Goal: Information Seeking & Learning: Learn about a topic

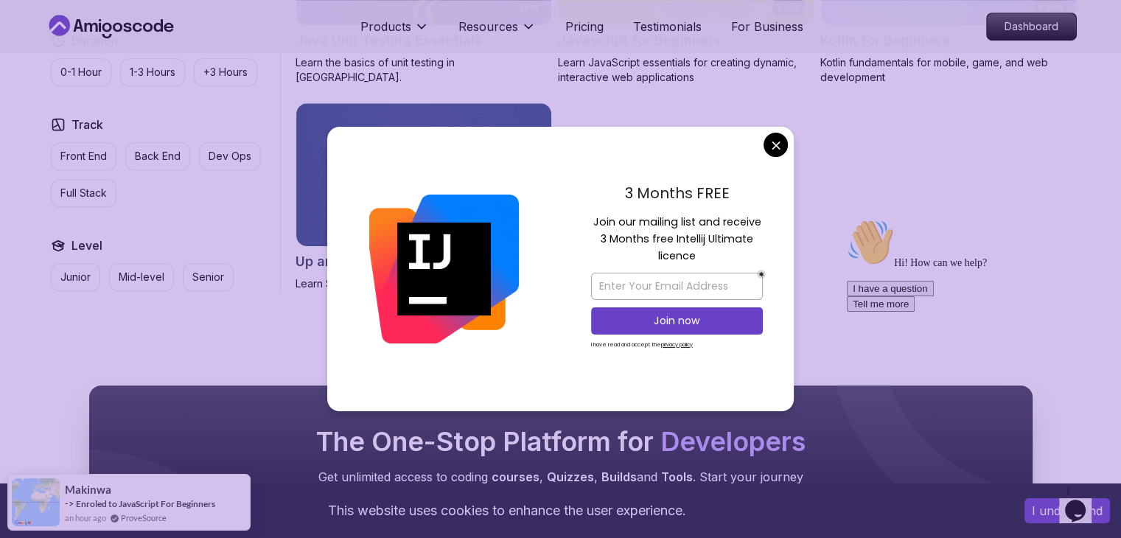
scroll to position [1022, 0]
click at [687, 290] on input "email" at bounding box center [677, 286] width 172 height 27
type input "p"
click at [780, 130] on div "3 Months FREE Join our mailing list and receive 3 Months free Intellij Ultimate…" at bounding box center [677, 269] width 234 height 284
click at [778, 141] on body "This website uses cookies to enhance the user experience. I understand Products…" at bounding box center [560, 29] width 1121 height 2103
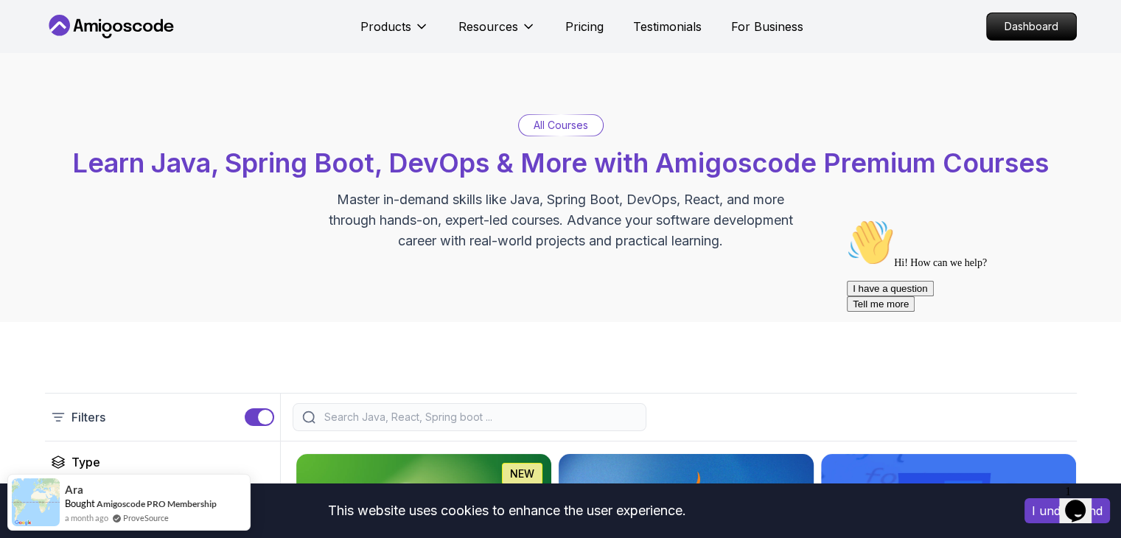
scroll to position [0, 0]
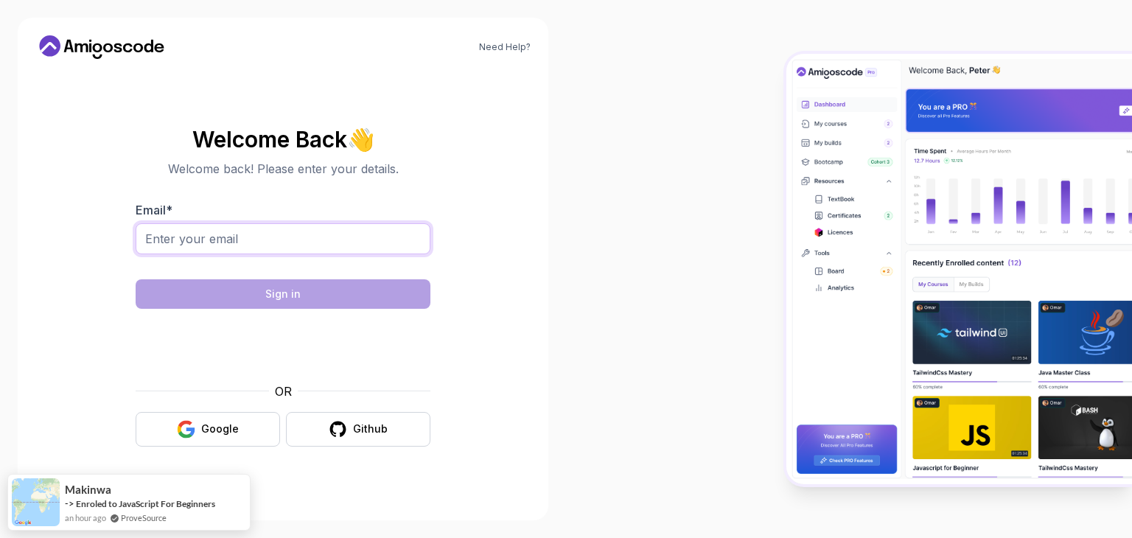
click at [220, 247] on input "Email *" at bounding box center [283, 238] width 295 height 31
type input "[EMAIL_ADDRESS][DOMAIN_NAME]"
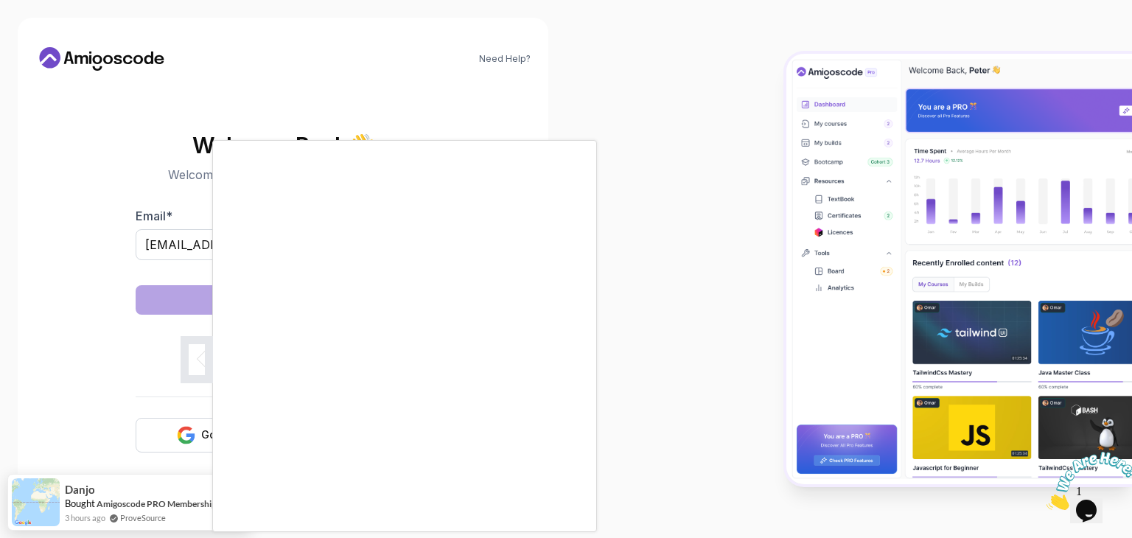
click at [777, 138] on body "Need Help? Welcome Back 👋 Welcome back! Please enter your details. Email * [EMA…" at bounding box center [566, 269] width 1132 height 538
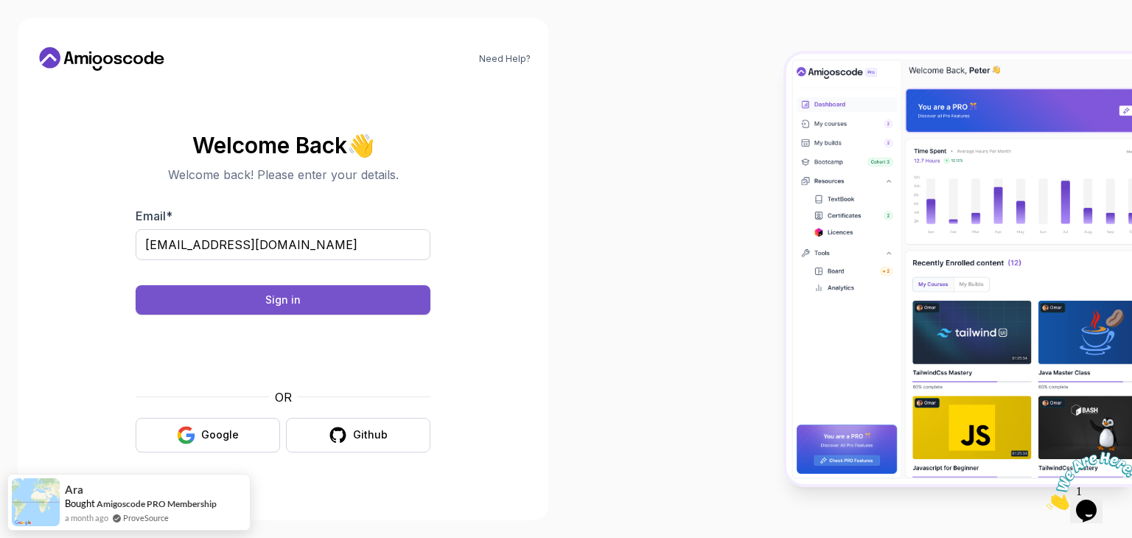
click at [336, 301] on button "Sign in" at bounding box center [283, 299] width 295 height 29
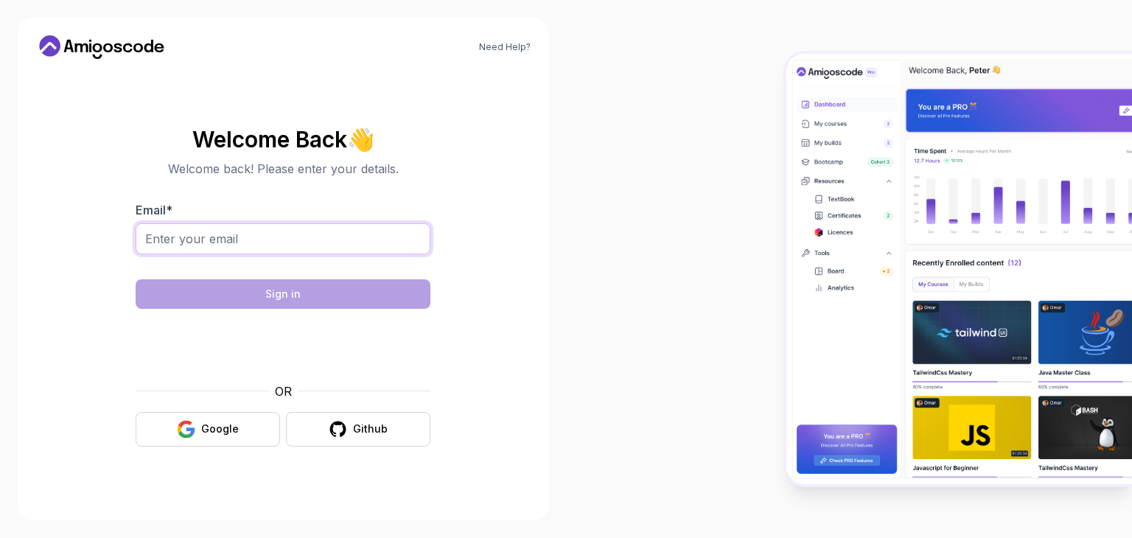
click at [270, 242] on input "Email *" at bounding box center [283, 238] width 295 height 31
type input "prathvirajchavan156@gmail.com"
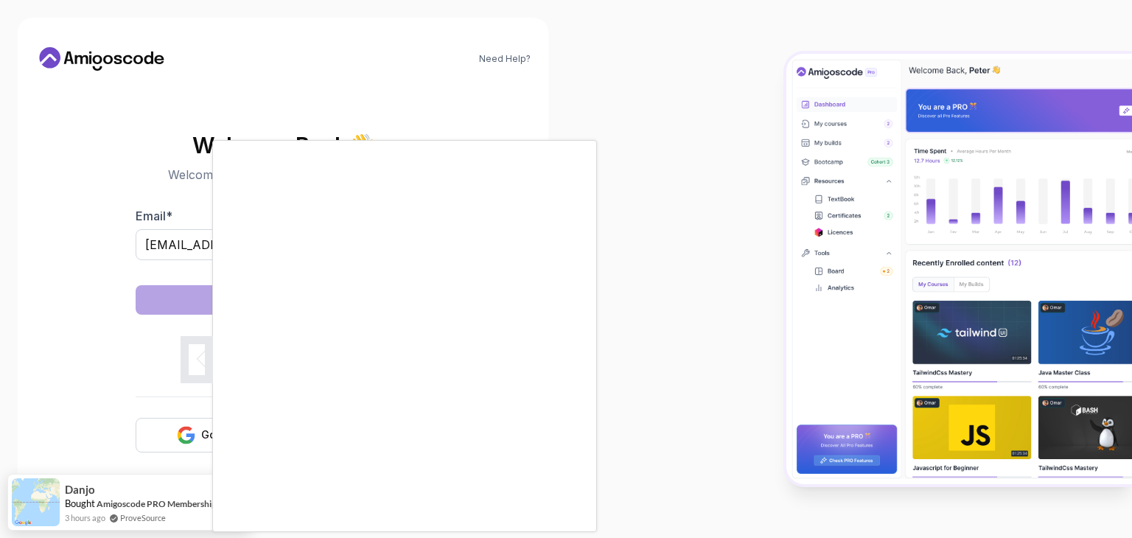
click at [780, 141] on body "Need Help? Welcome Back 👋 Welcome back! Please enter your details. Email * prat…" at bounding box center [566, 269] width 1132 height 538
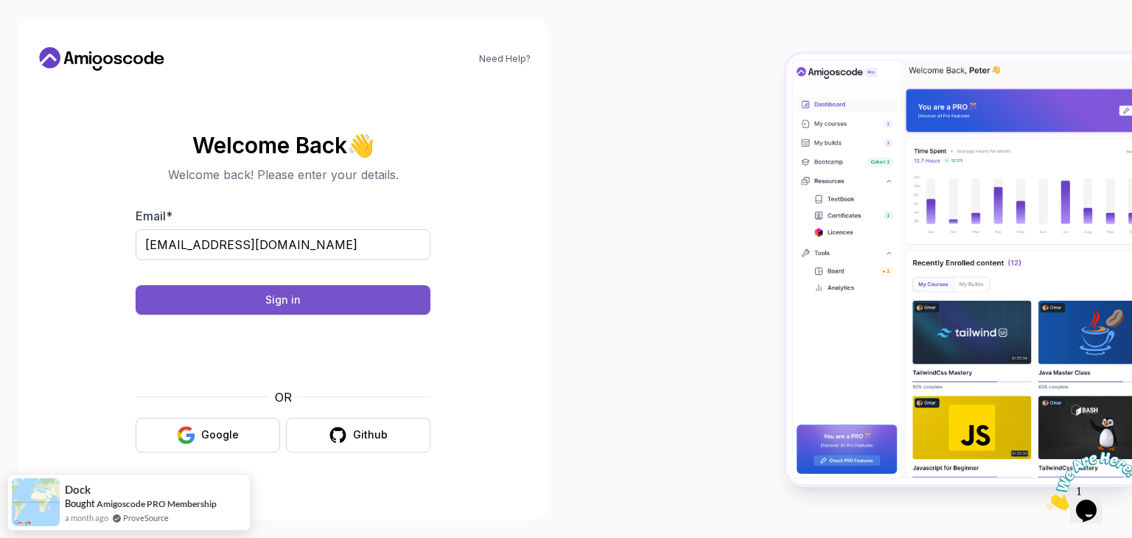
click at [224, 302] on button "Sign in" at bounding box center [283, 299] width 295 height 29
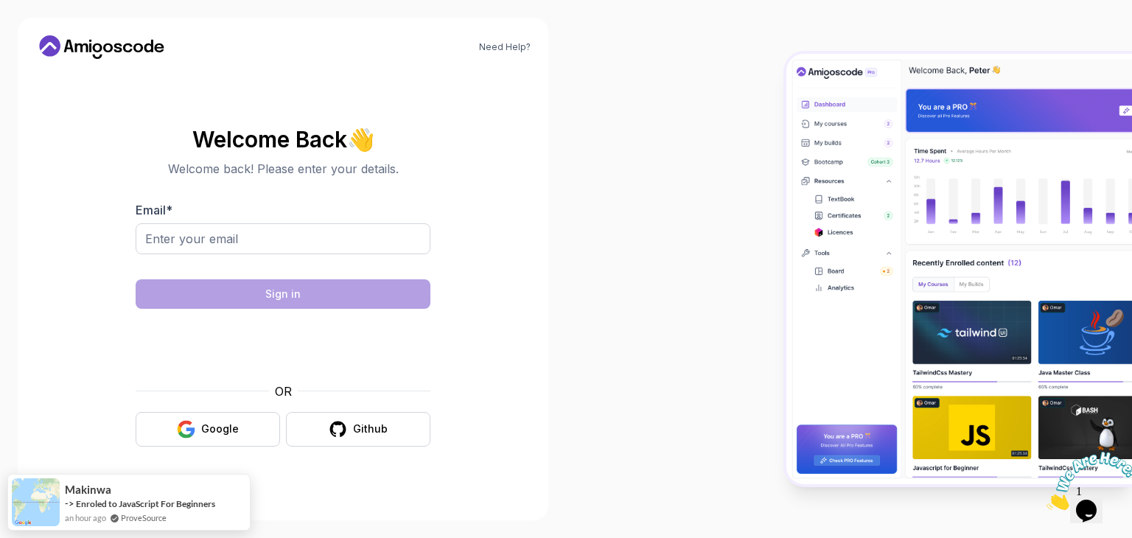
click at [673, 151] on div at bounding box center [849, 269] width 566 height 538
click at [233, 425] on div "Google" at bounding box center [220, 428] width 38 height 15
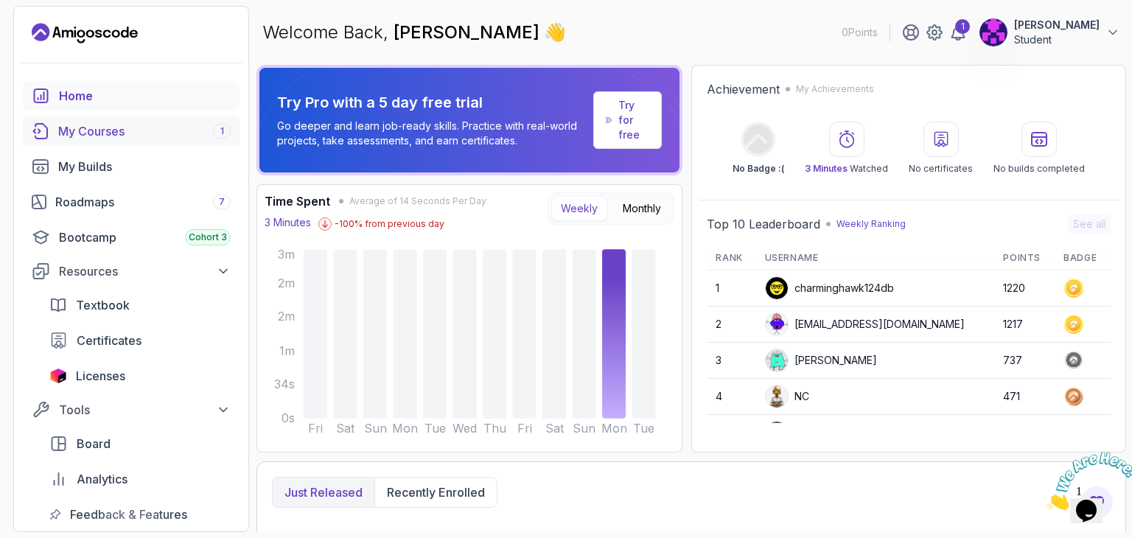
click at [147, 125] on div "My Courses 1" at bounding box center [144, 131] width 172 height 18
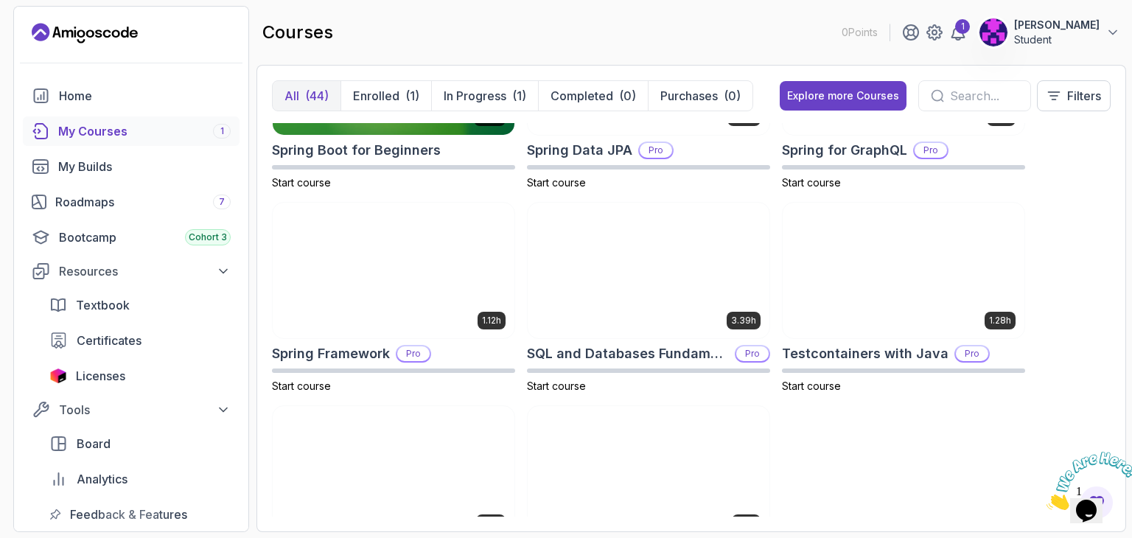
scroll to position [2598, 0]
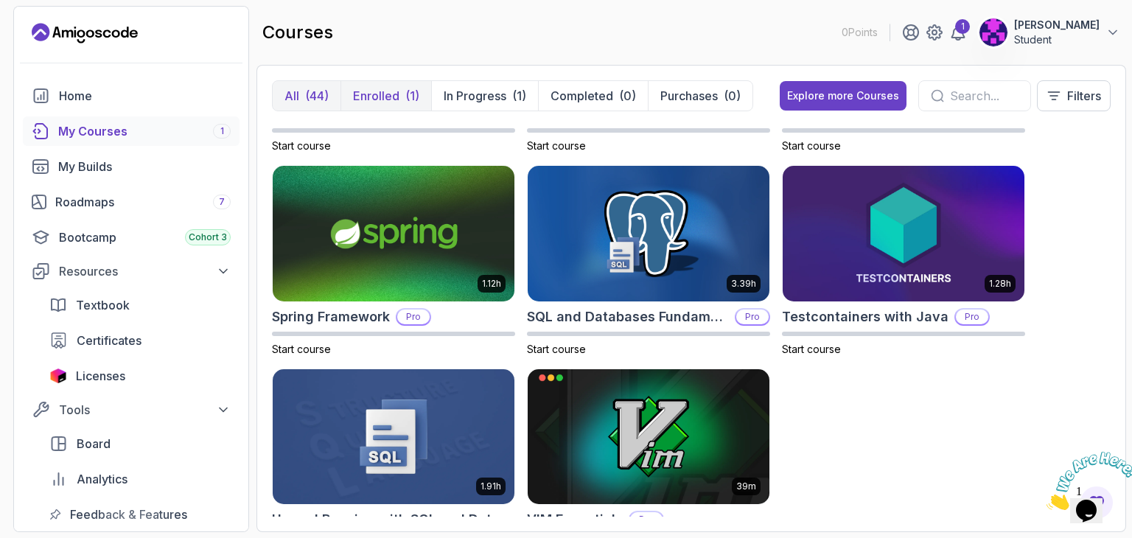
click at [390, 95] on p "Enrolled" at bounding box center [376, 96] width 46 height 18
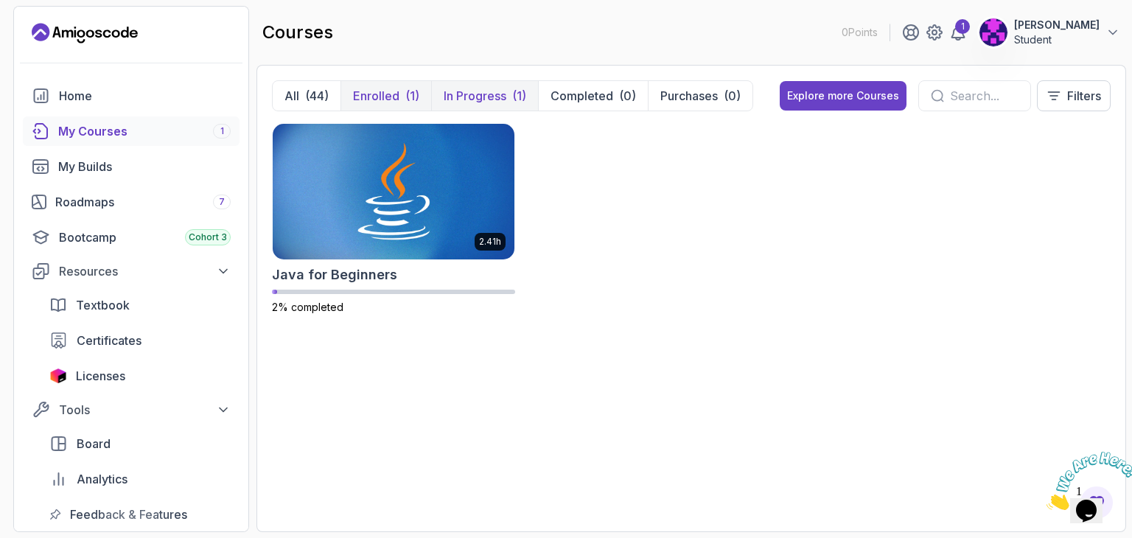
click at [465, 95] on p "In Progress" at bounding box center [475, 96] width 63 height 18
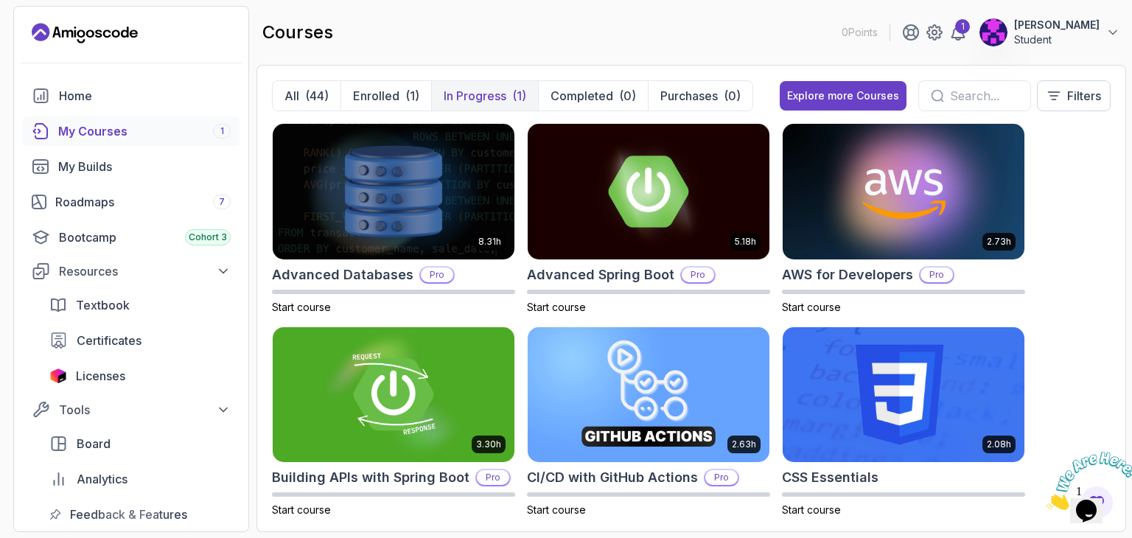
click at [463, 101] on p "In Progress" at bounding box center [475, 96] width 63 height 18
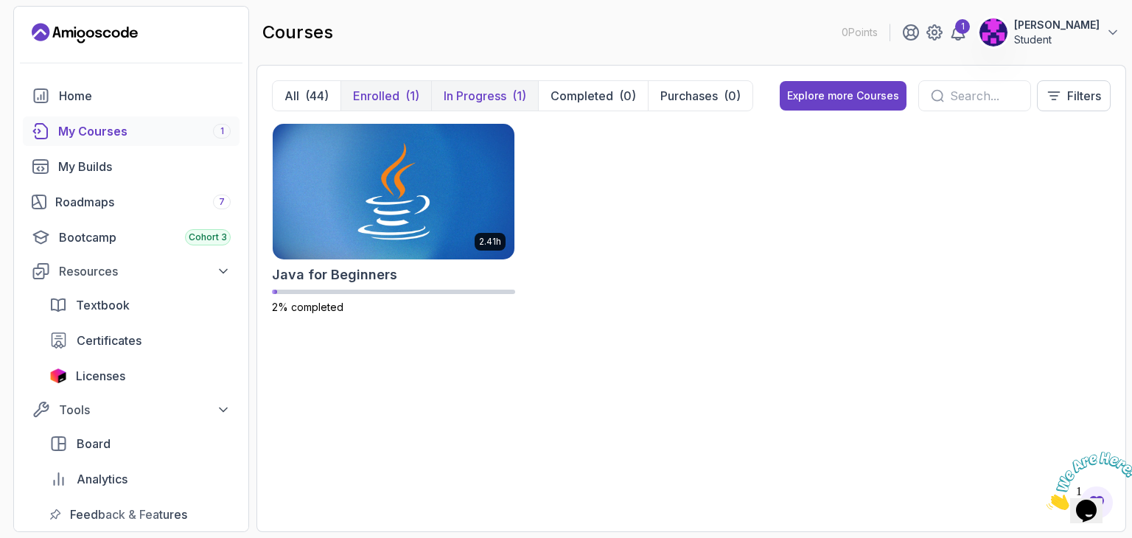
click at [395, 94] on p "Enrolled" at bounding box center [376, 96] width 46 height 18
click at [833, 104] on button "Explore more Courses" at bounding box center [843, 95] width 127 height 29
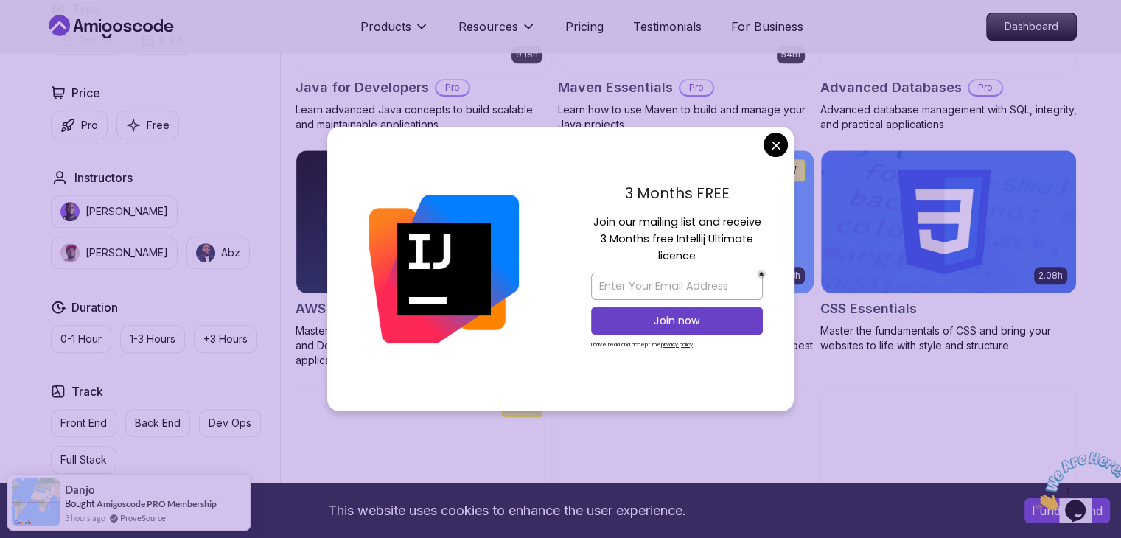
scroll to position [993, 0]
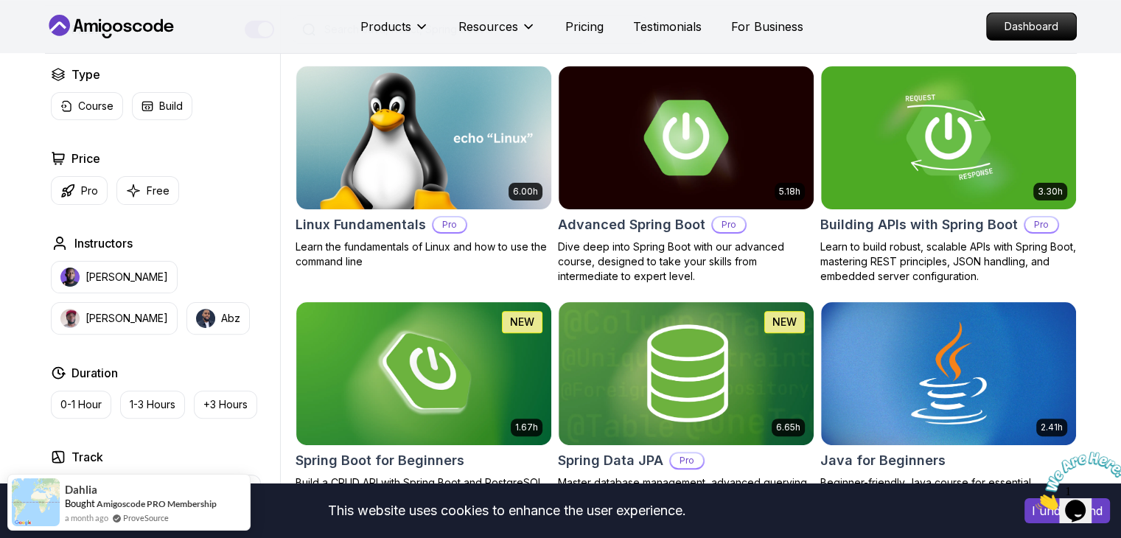
scroll to position [542, 0]
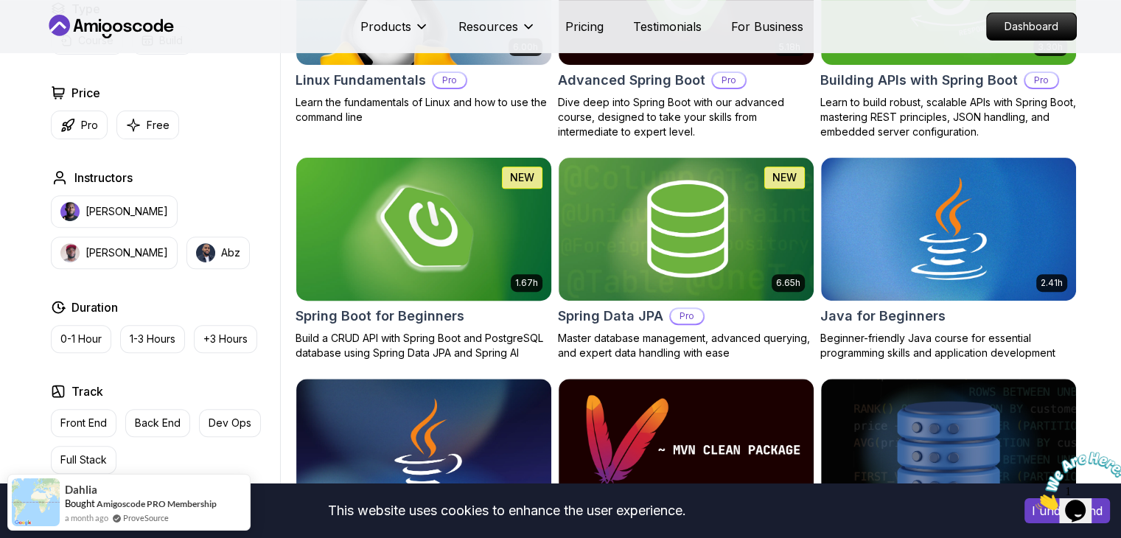
click at [492, 251] on img at bounding box center [423, 229] width 267 height 150
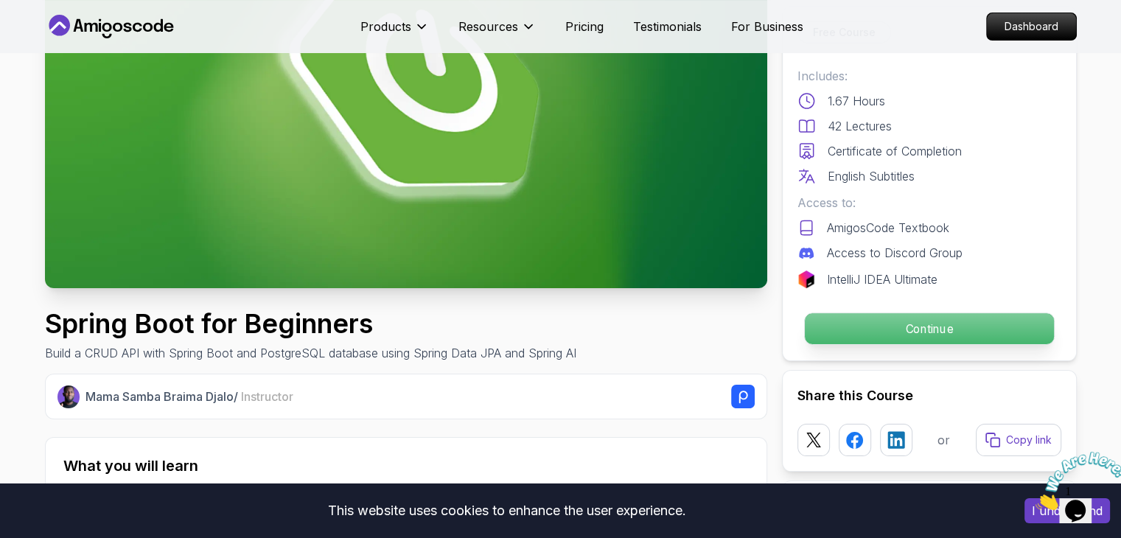
scroll to position [209, 0]
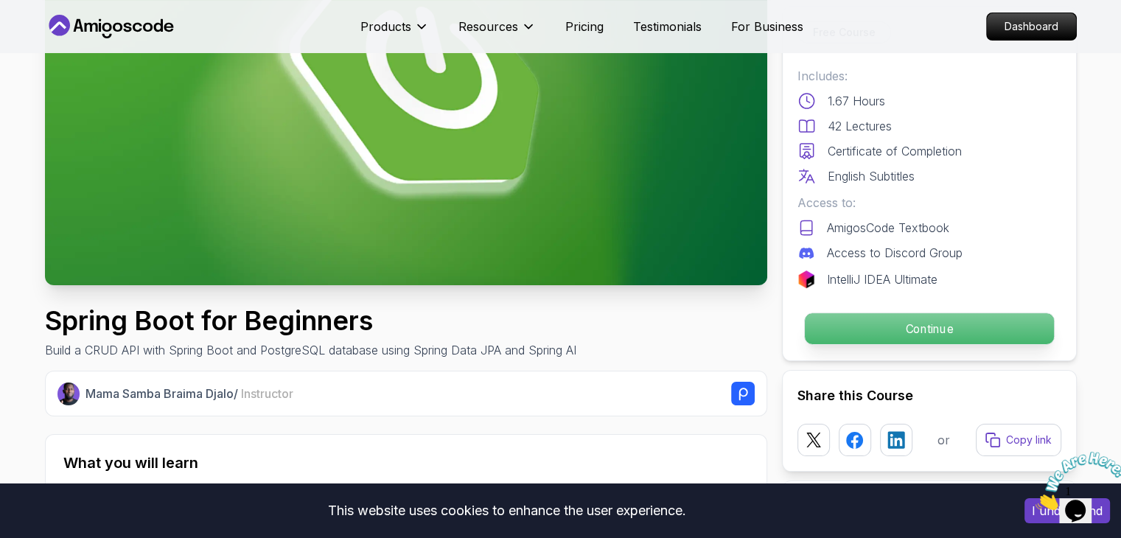
click at [883, 332] on p "Continue" at bounding box center [928, 328] width 249 height 31
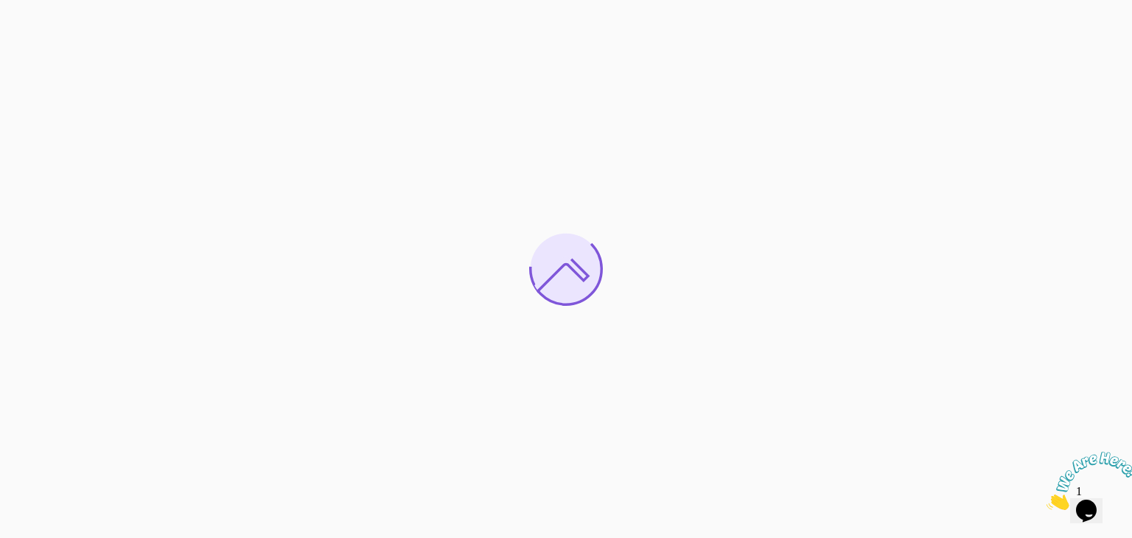
click at [1046, 500] on icon "Close" at bounding box center [1046, 506] width 0 height 13
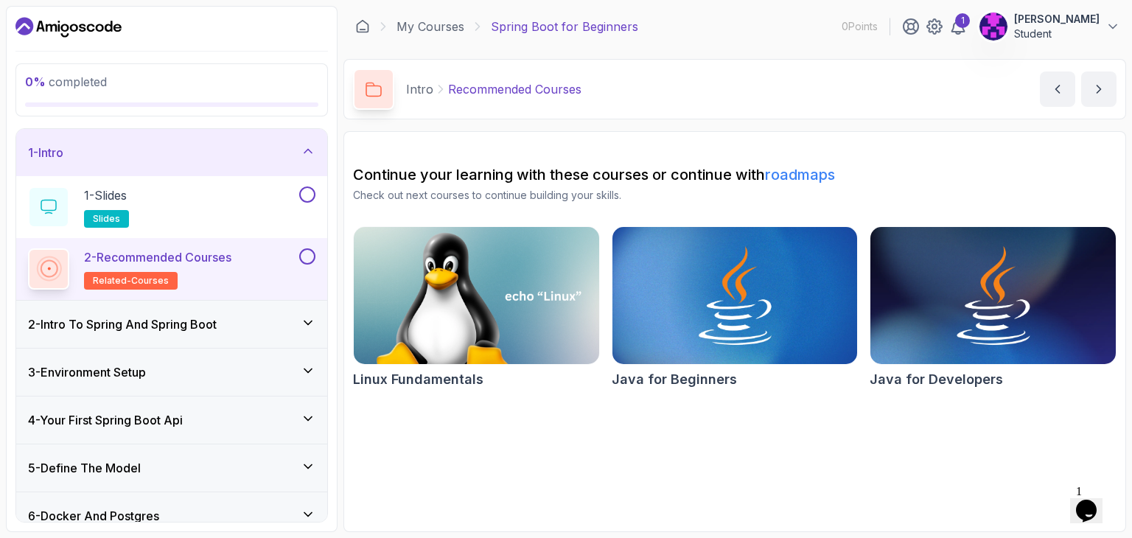
click at [268, 319] on div "2 - Intro To Spring And Spring Boot" at bounding box center [171, 324] width 287 height 18
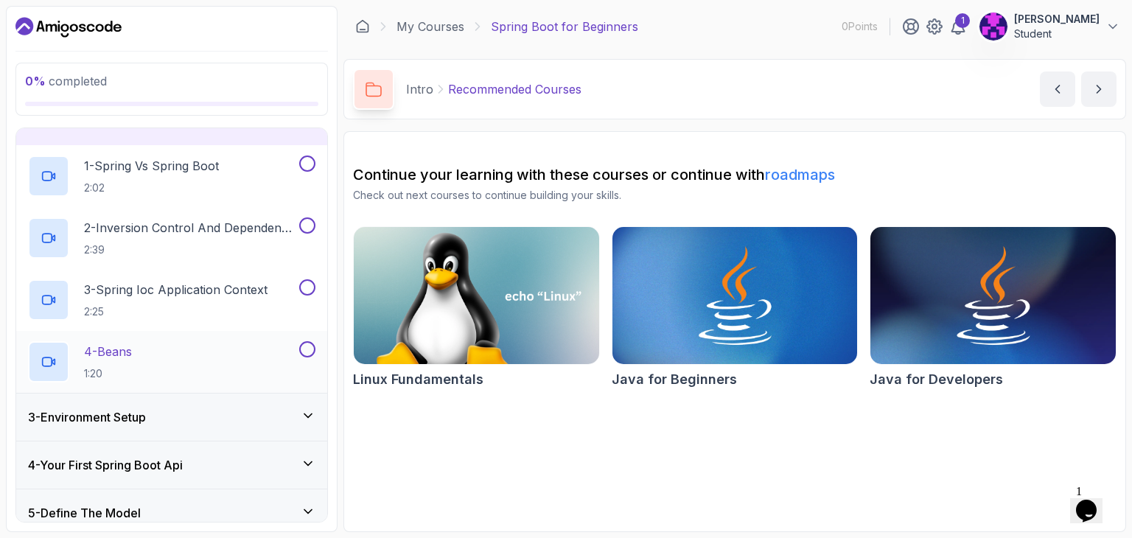
scroll to position [79, 0]
click at [224, 414] on div "3 - Environment Setup" at bounding box center [171, 416] width 287 height 18
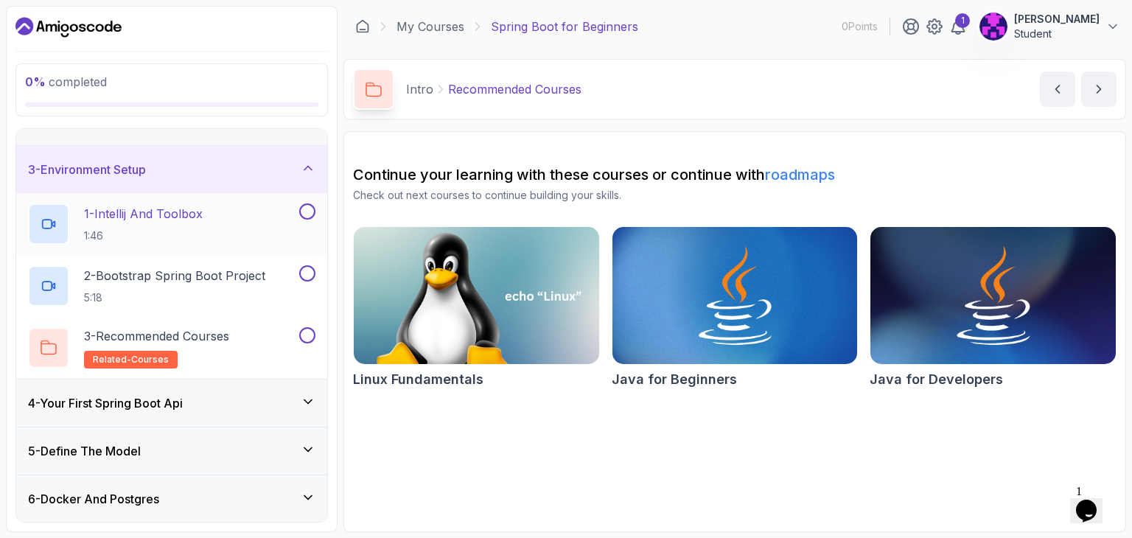
click at [212, 223] on div "1 - Intellij And Toolbox 1:46" at bounding box center [162, 223] width 268 height 41
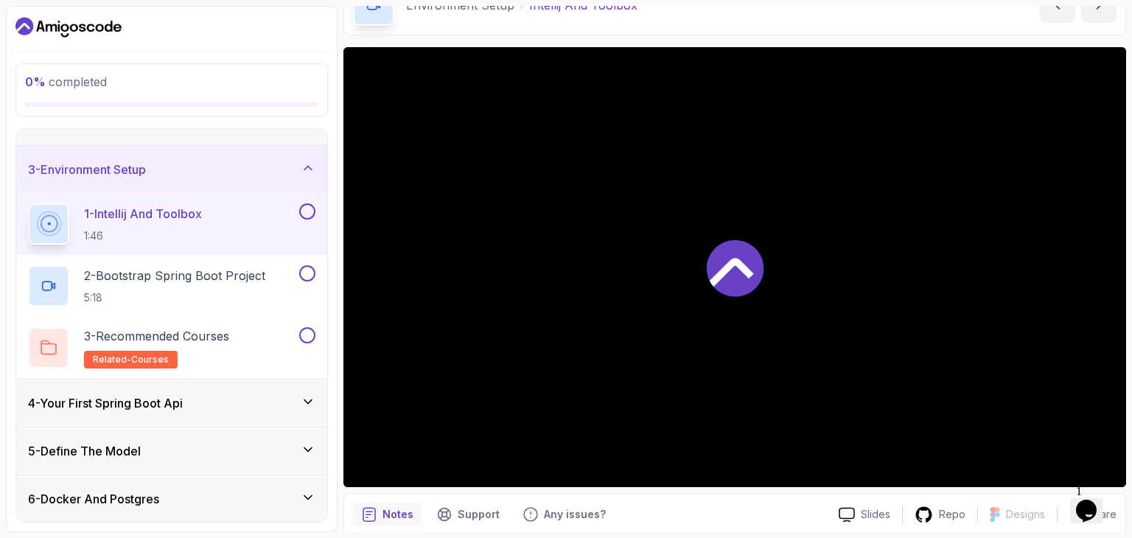
scroll to position [73, 0]
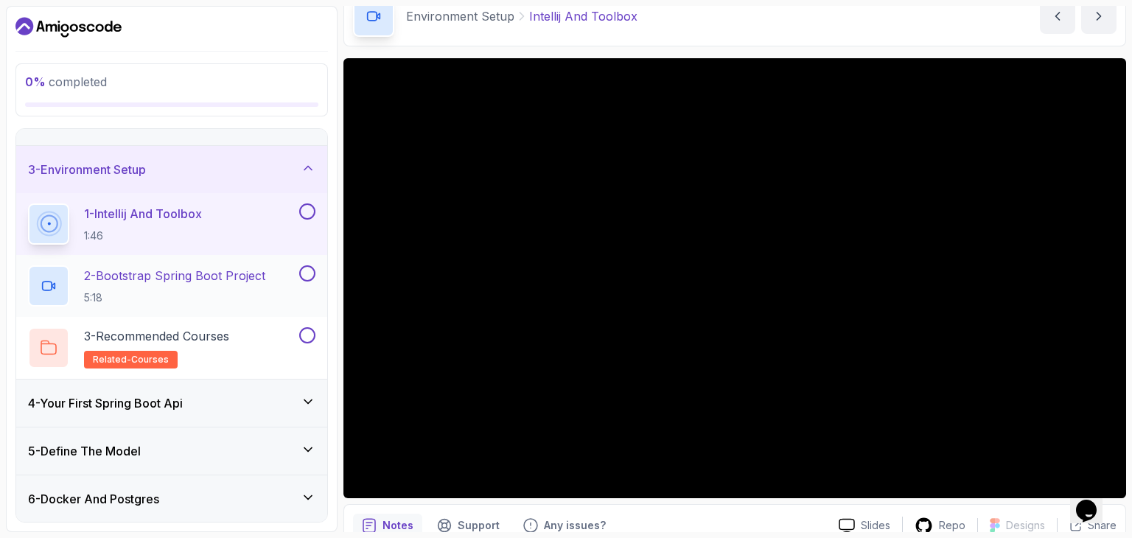
click at [165, 281] on p "2 - Bootstrap Spring Boot Project" at bounding box center [174, 276] width 181 height 18
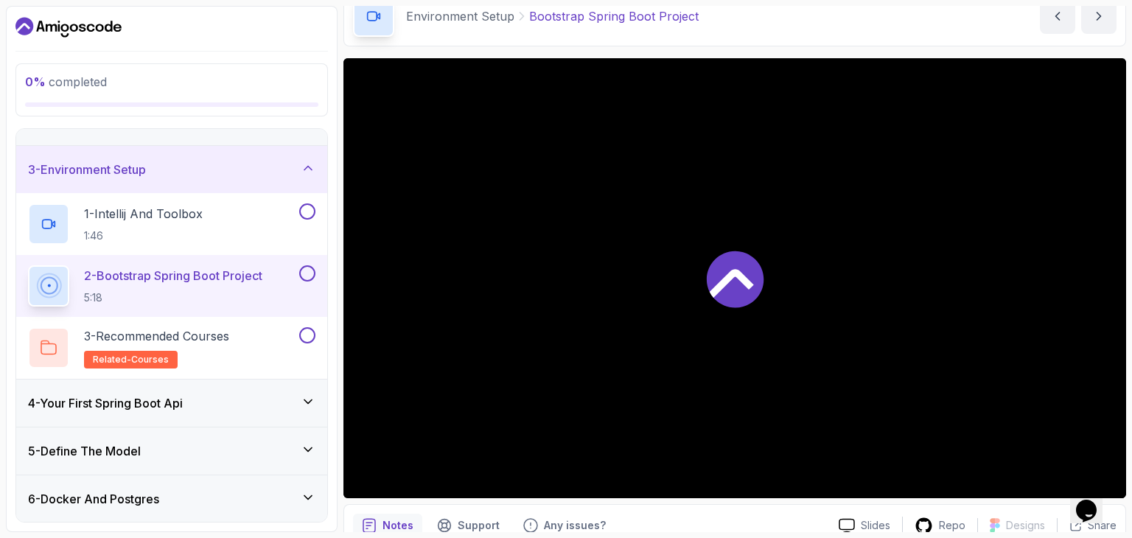
click at [309, 273] on button at bounding box center [307, 273] width 16 height 16
click at [309, 204] on button at bounding box center [307, 211] width 16 height 16
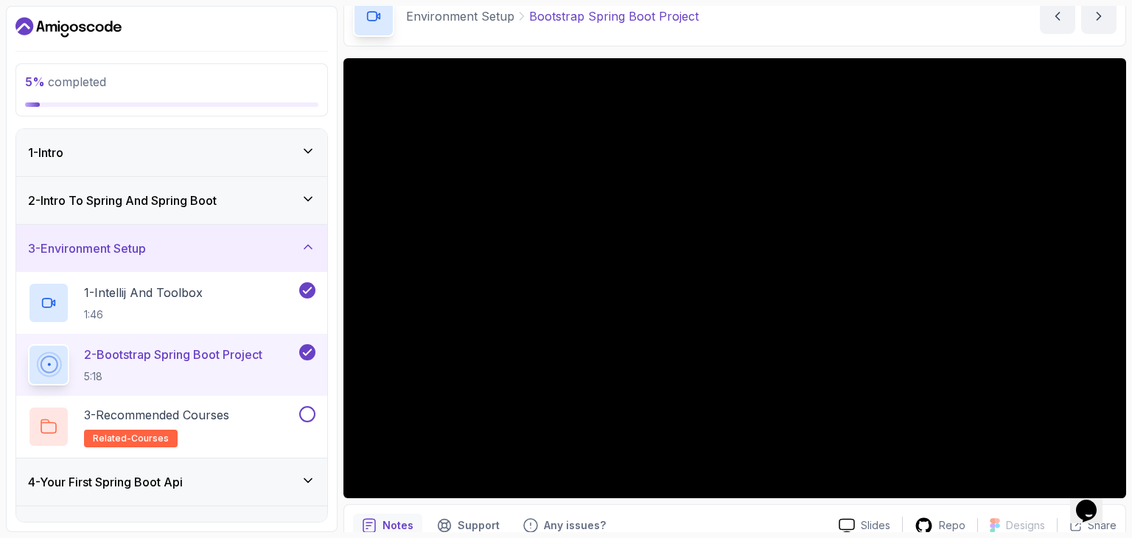
click at [309, 151] on icon at bounding box center [307, 151] width 7 height 4
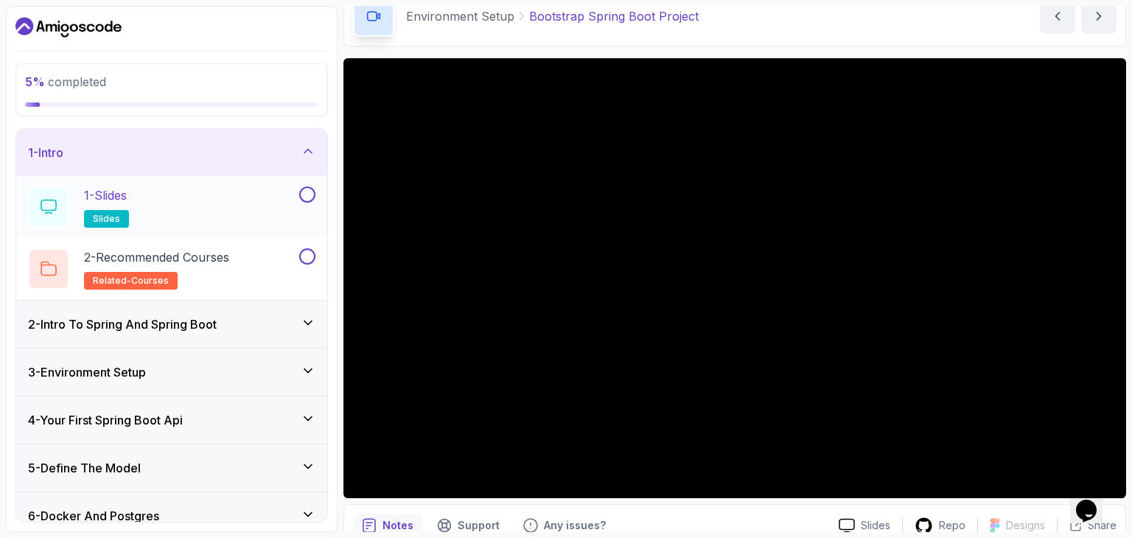
click at [307, 192] on button at bounding box center [307, 194] width 16 height 16
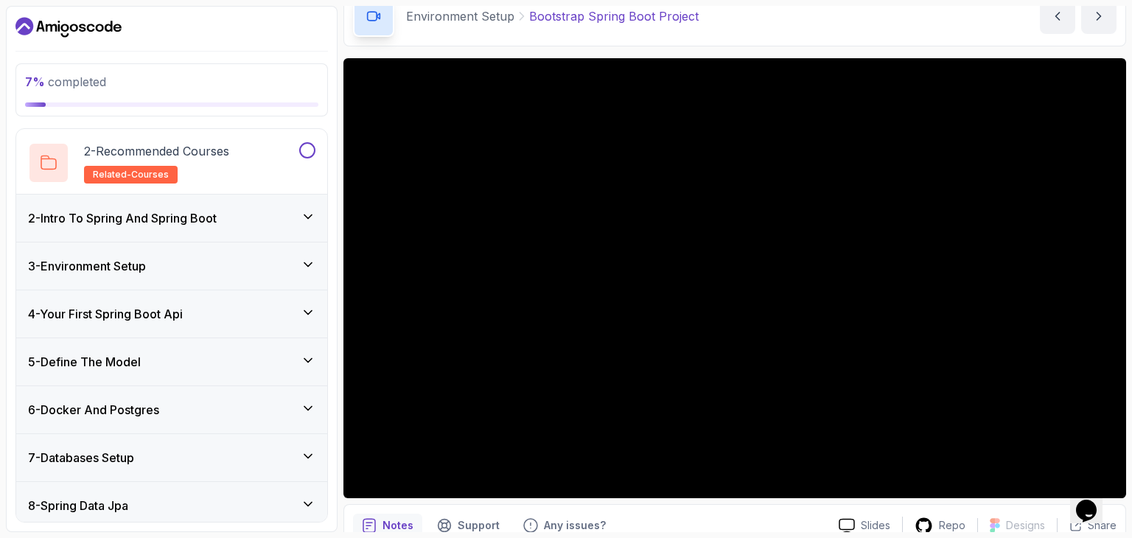
click at [321, 218] on div "2 - Intro To Spring And Spring Boot" at bounding box center [171, 218] width 311 height 47
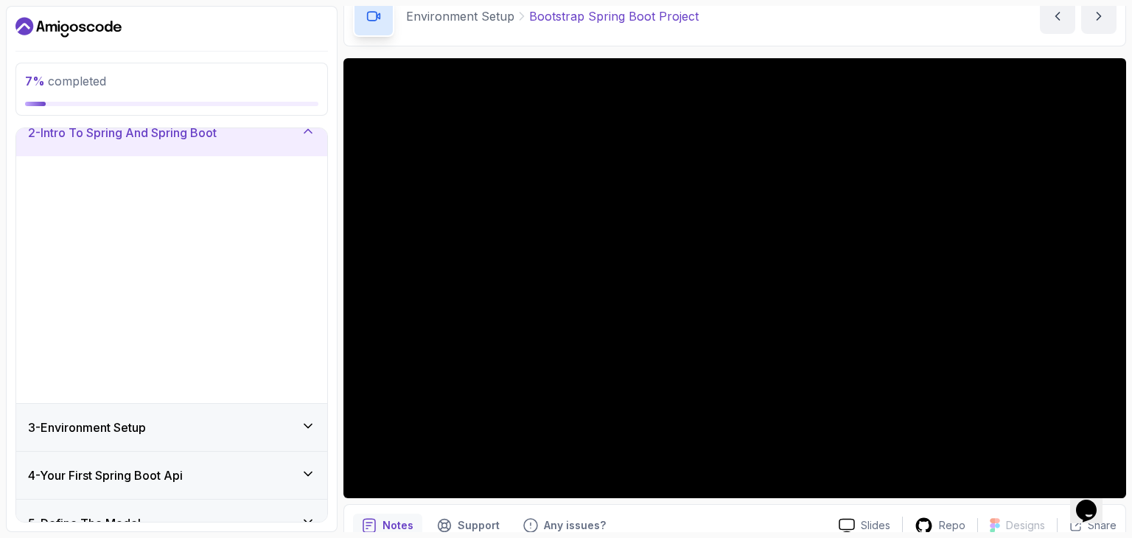
scroll to position [67, 0]
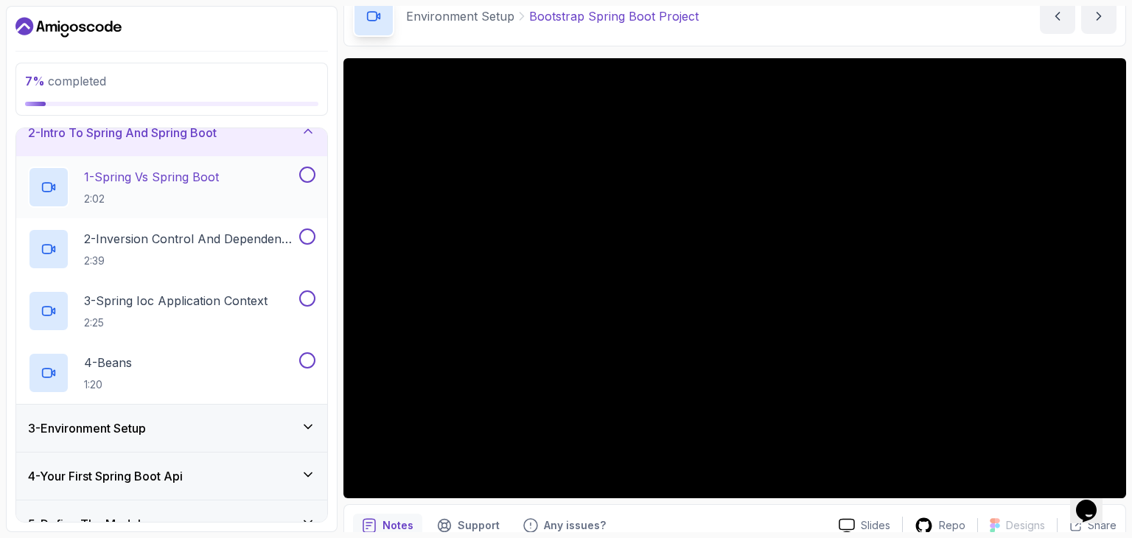
click at [304, 172] on button at bounding box center [307, 175] width 16 height 16
click at [307, 236] on button at bounding box center [307, 236] width 16 height 16
click at [309, 295] on button at bounding box center [307, 298] width 16 height 16
click at [306, 359] on button at bounding box center [307, 360] width 16 height 16
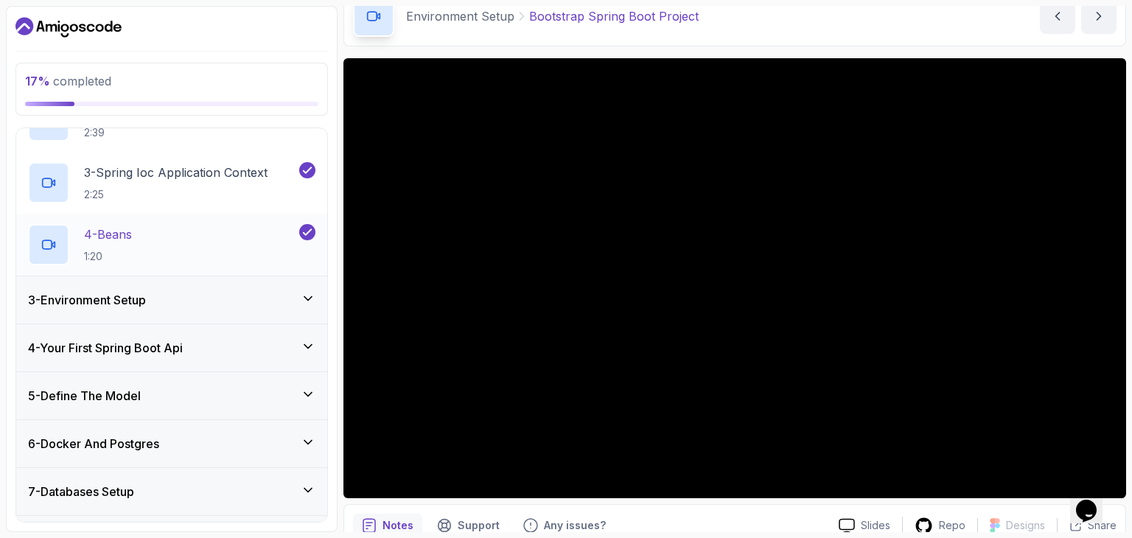
scroll to position [234, 0]
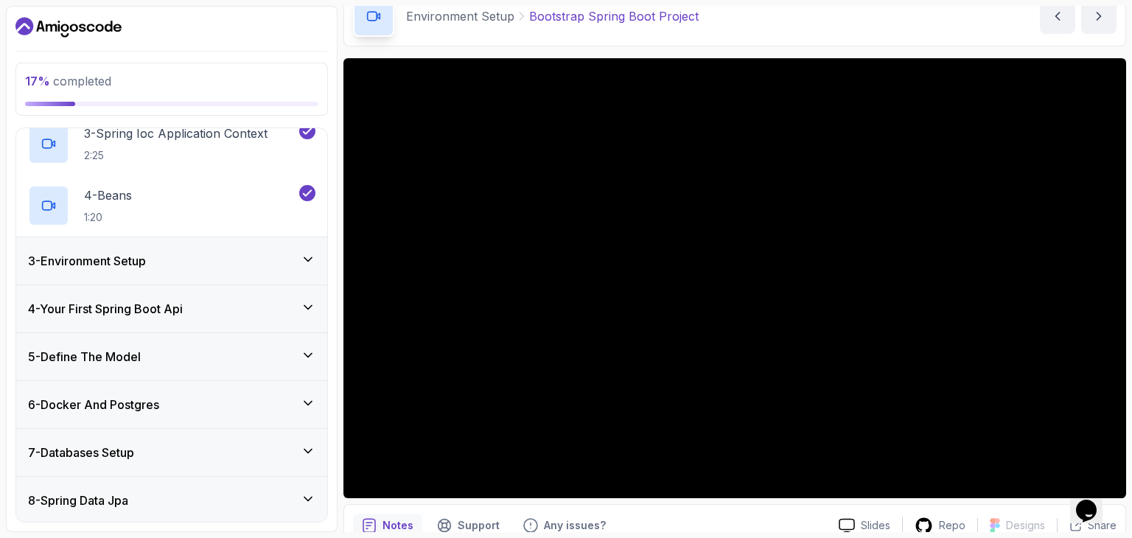
click at [305, 260] on icon at bounding box center [308, 259] width 15 height 15
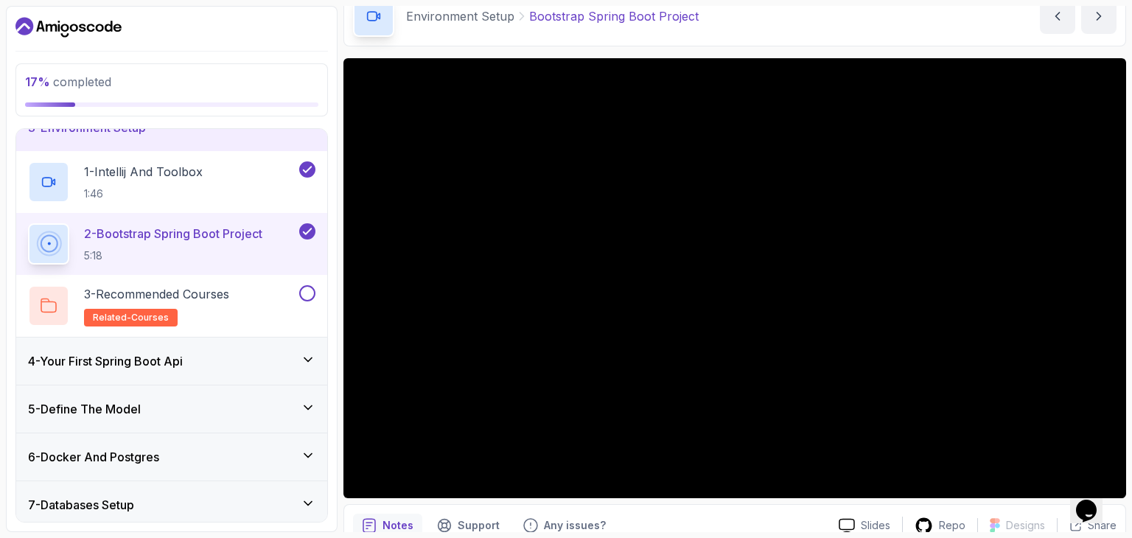
scroll to position [120, 0]
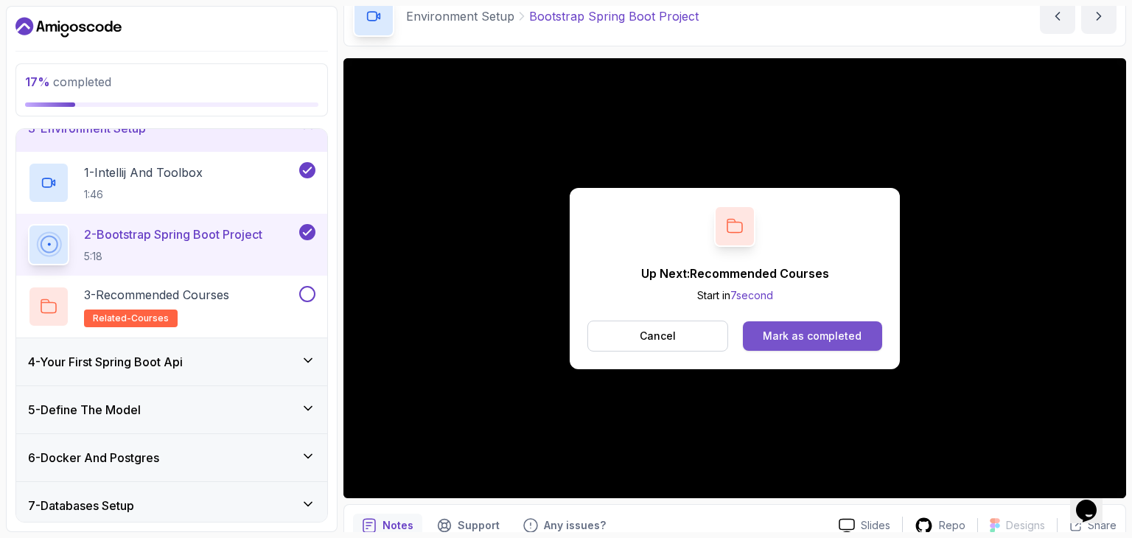
click at [772, 333] on div "Mark as completed" at bounding box center [812, 336] width 99 height 15
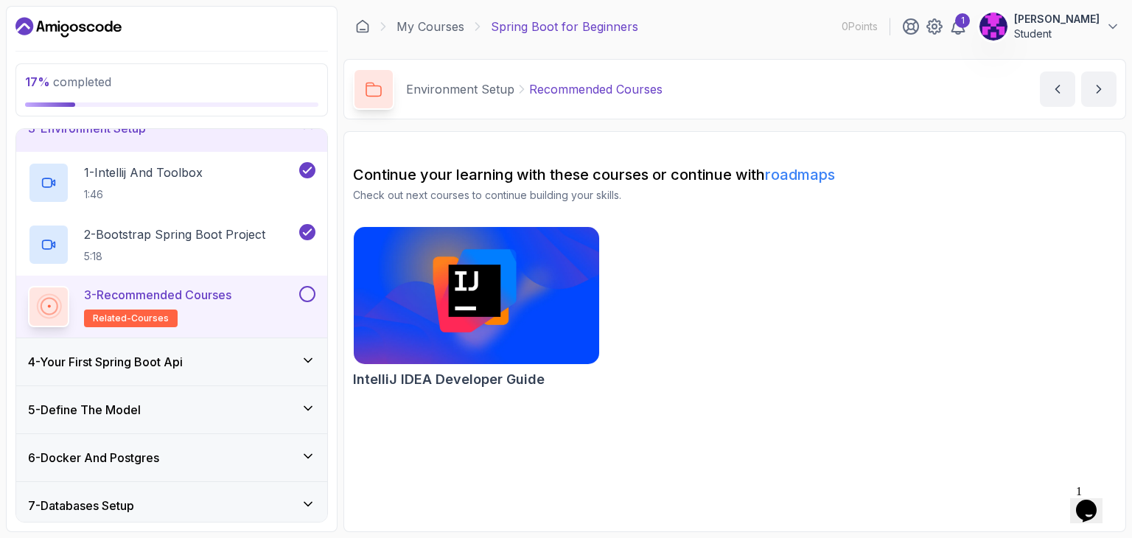
click at [307, 366] on div "4 - Your First Spring Boot Api" at bounding box center [171, 362] width 287 height 18
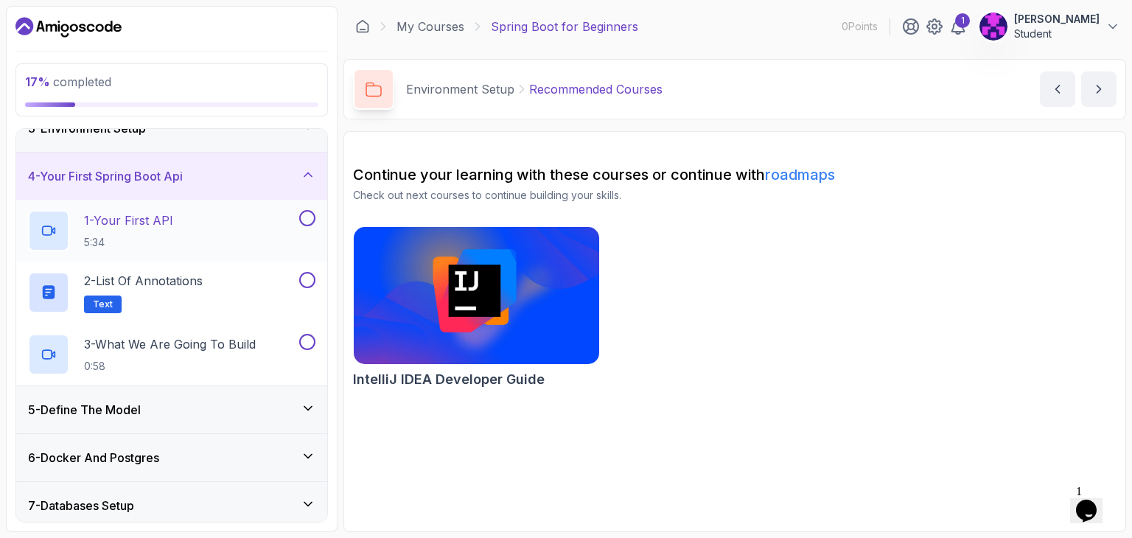
click at [251, 238] on div "1 - Your First API 5:34" at bounding box center [162, 230] width 268 height 41
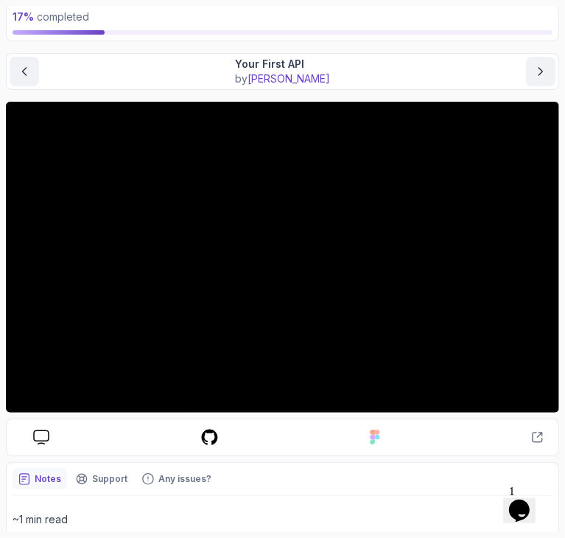
scroll to position [85, 0]
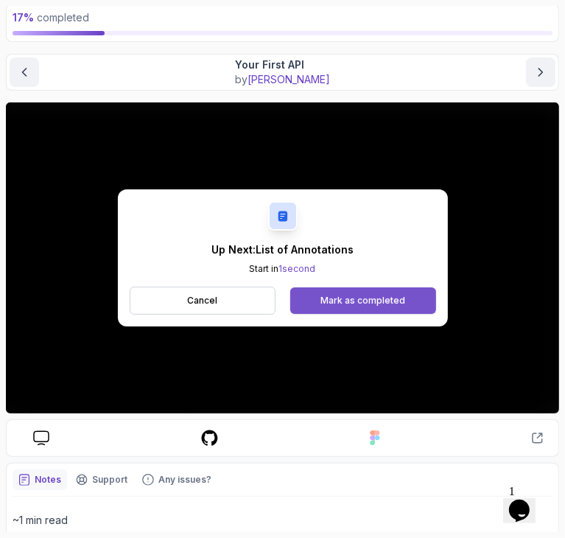
click at [360, 290] on button "Mark as completed" at bounding box center [362, 300] width 145 height 27
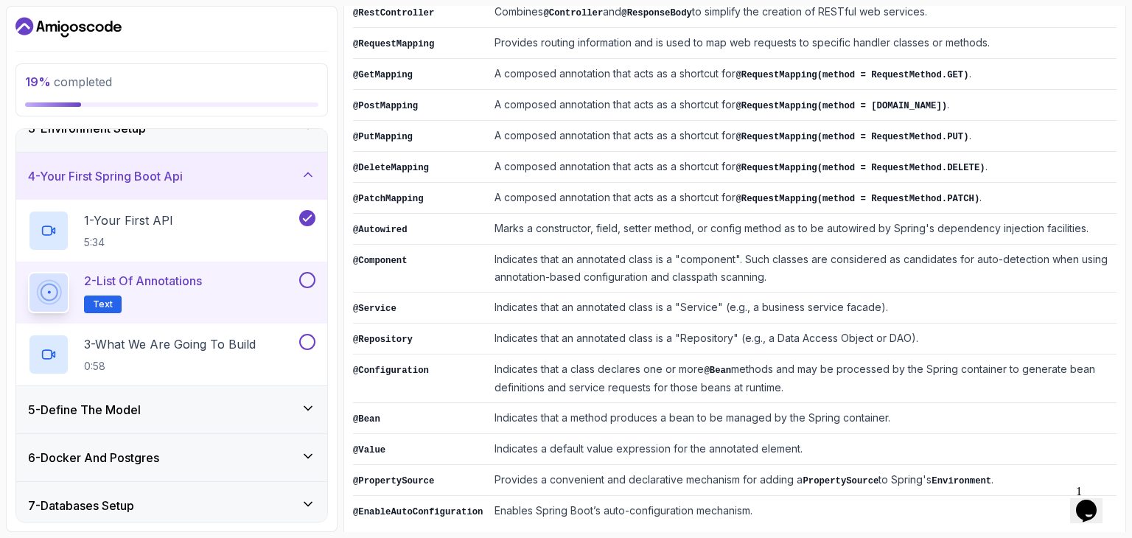
scroll to position [363, 0]
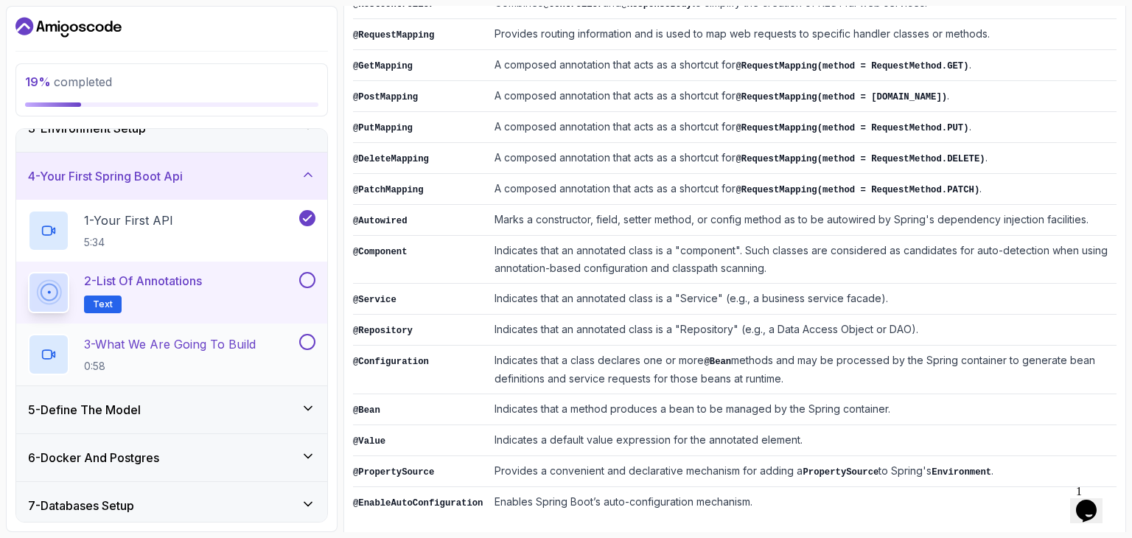
click at [215, 351] on h2 "3 - What We Are Going To Build 0:58" at bounding box center [170, 354] width 172 height 38
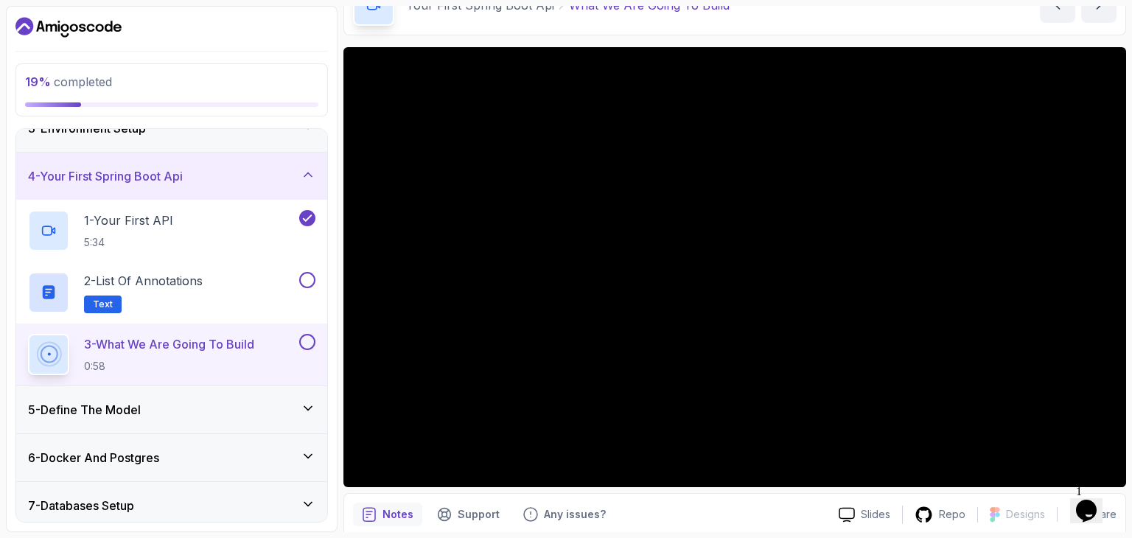
scroll to position [93, 0]
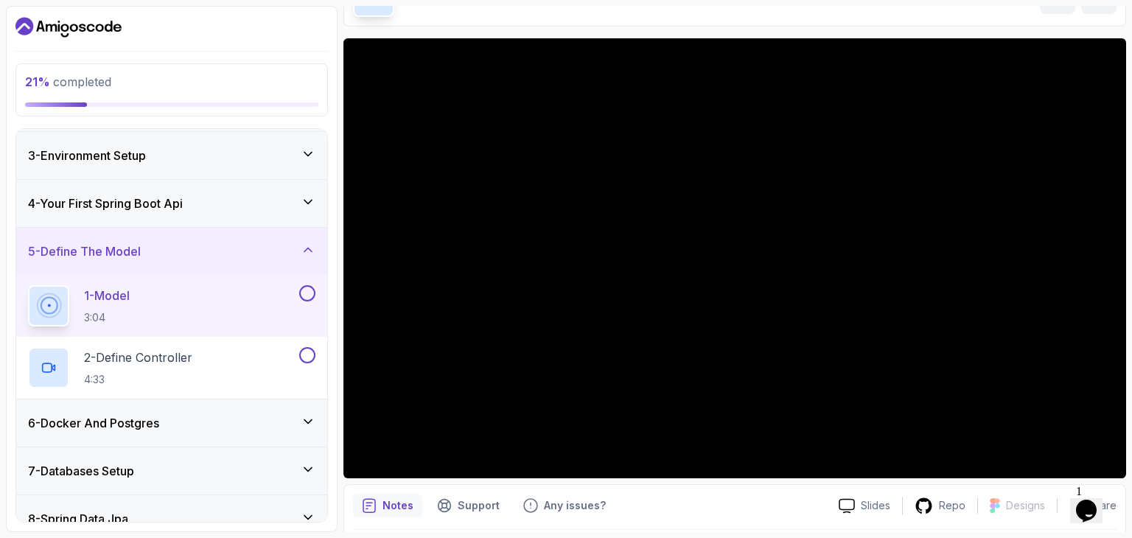
scroll to position [92, 0]
click at [311, 200] on icon at bounding box center [307, 202] width 7 height 4
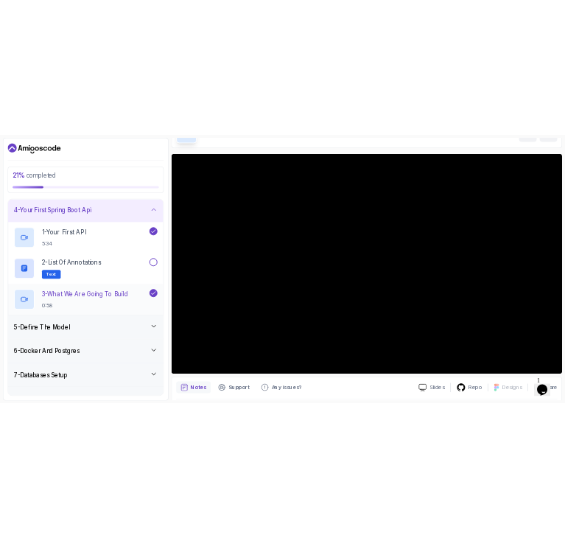
scroll to position [153, 0]
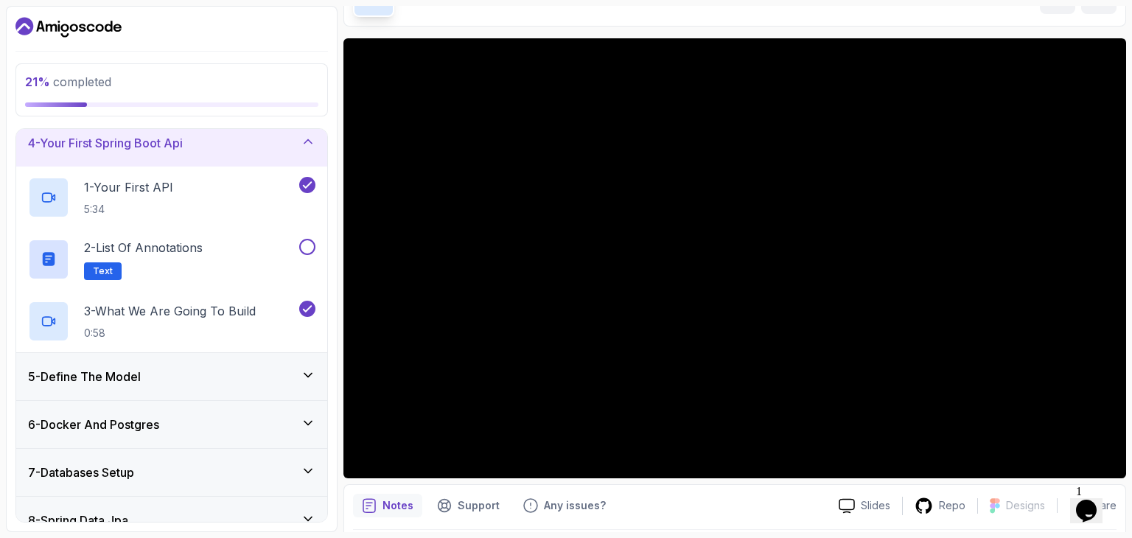
click at [315, 368] on icon at bounding box center [308, 375] width 15 height 15
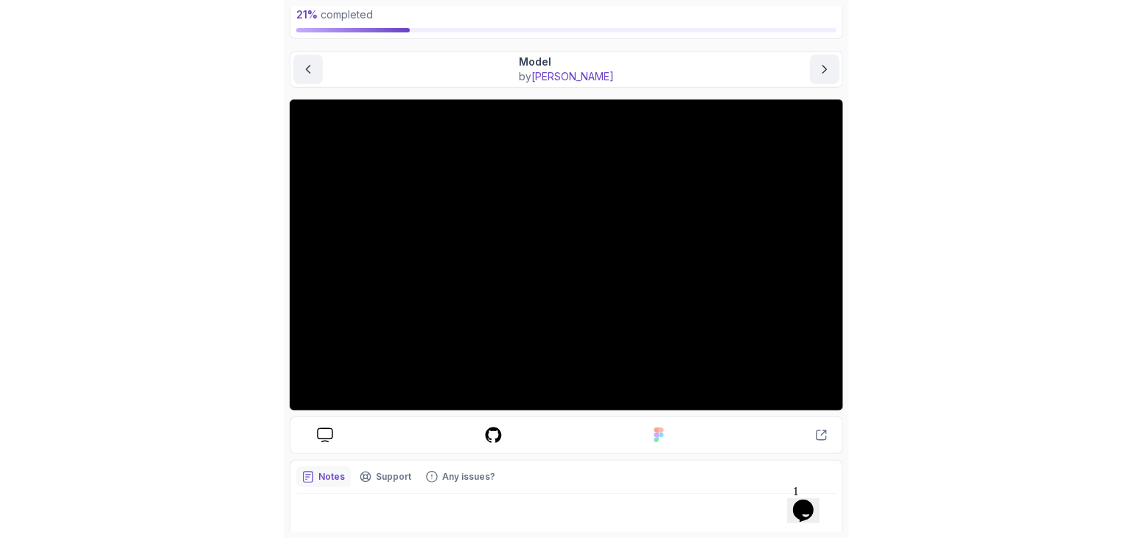
scroll to position [87, 0]
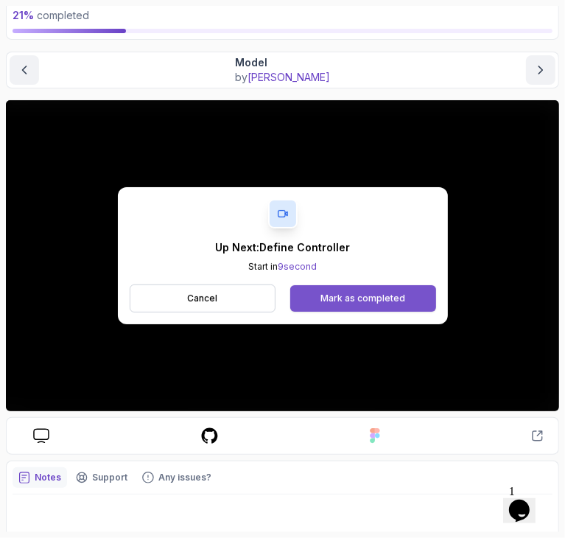
click at [323, 293] on div "Mark as completed" at bounding box center [363, 299] width 85 height 12
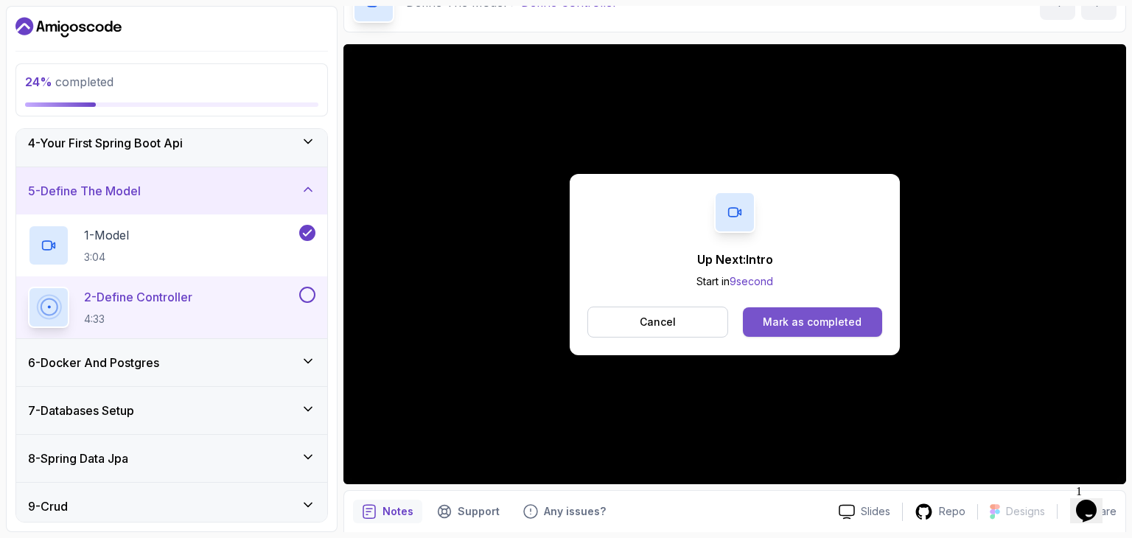
click at [771, 319] on div "Mark as completed" at bounding box center [812, 322] width 99 height 15
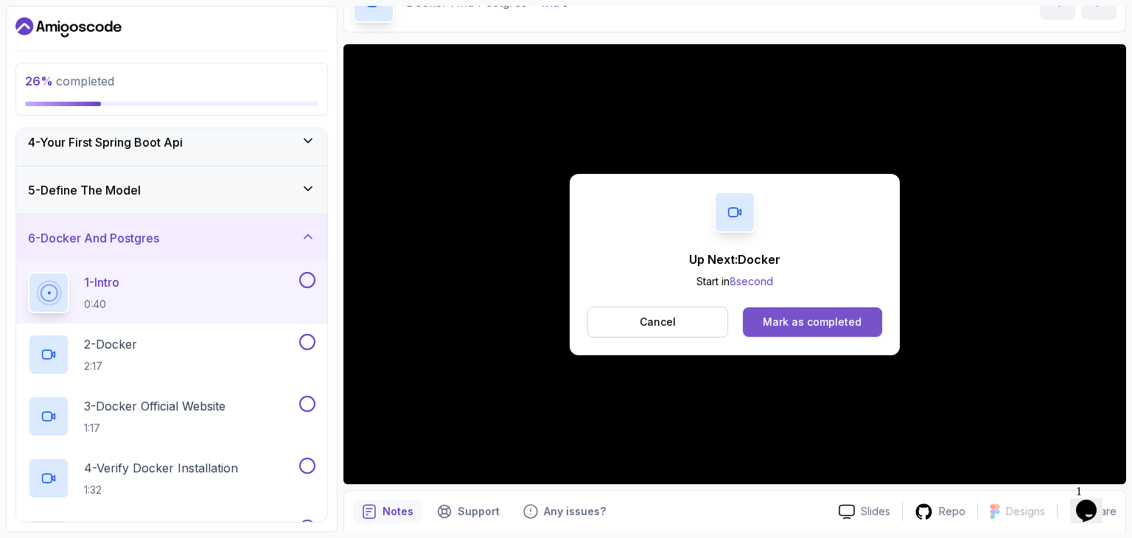
click at [772, 323] on div "Mark as completed" at bounding box center [812, 322] width 99 height 15
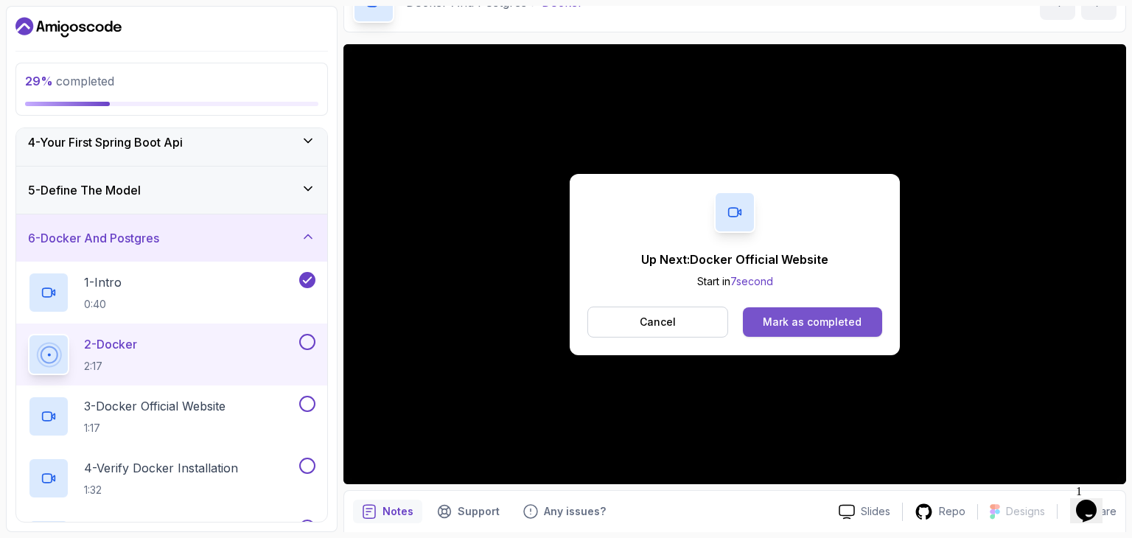
click at [799, 322] on div "Mark as completed" at bounding box center [812, 322] width 99 height 15
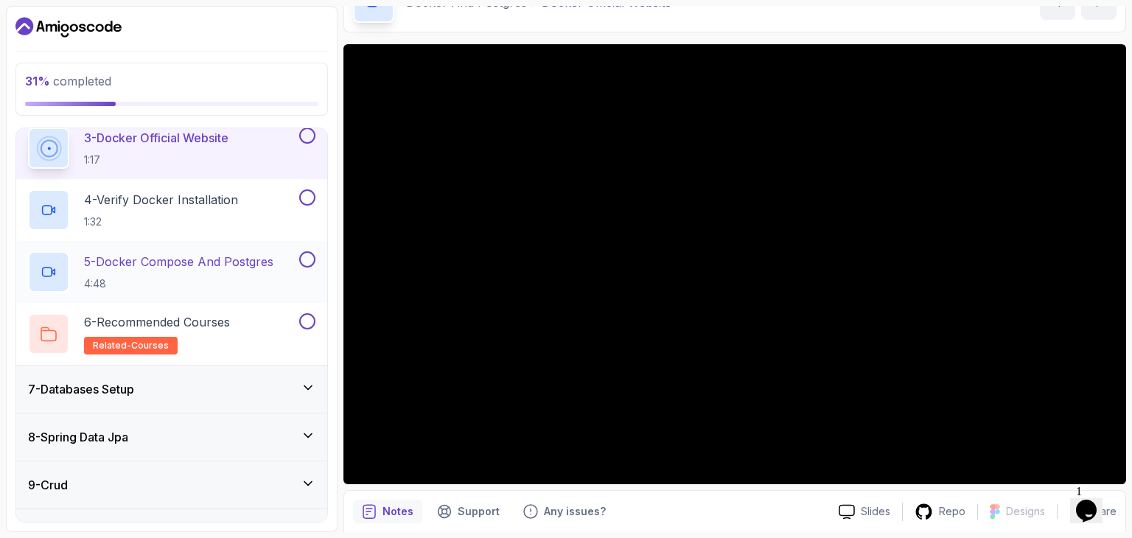
scroll to position [424, 0]
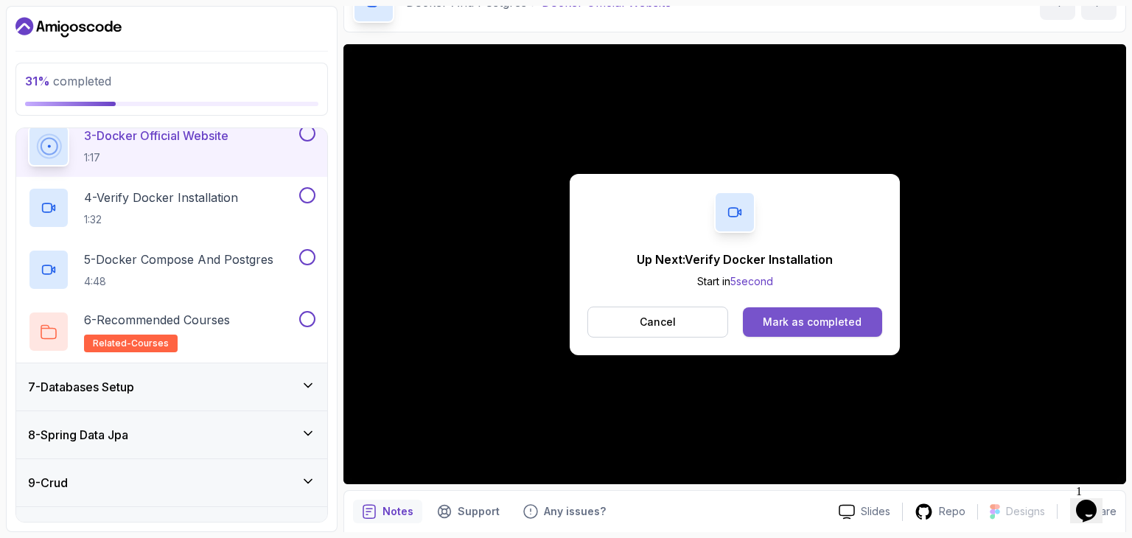
click at [797, 325] on div "Mark as completed" at bounding box center [812, 322] width 99 height 15
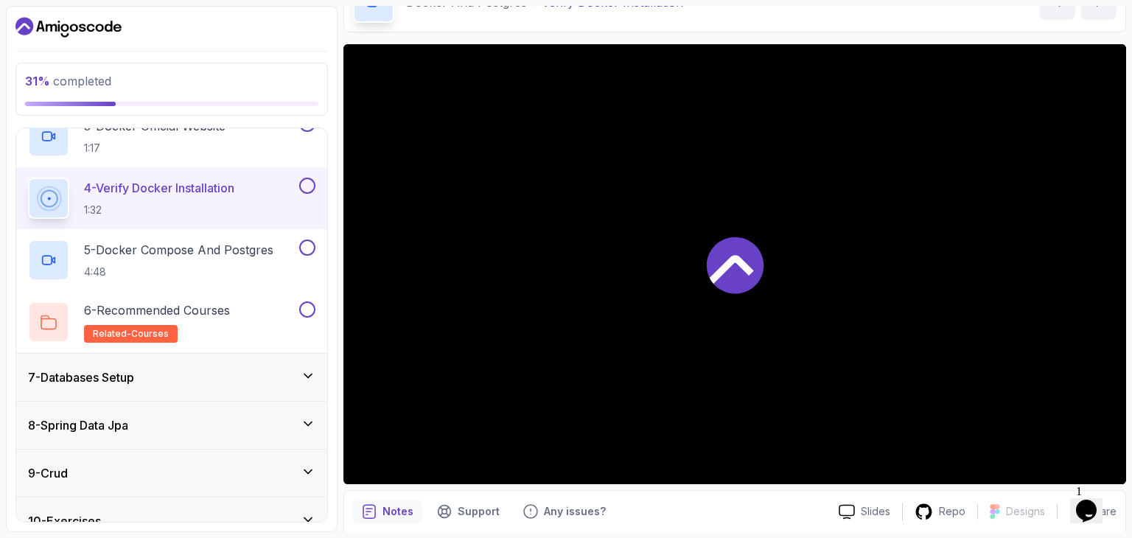
scroll to position [550, 0]
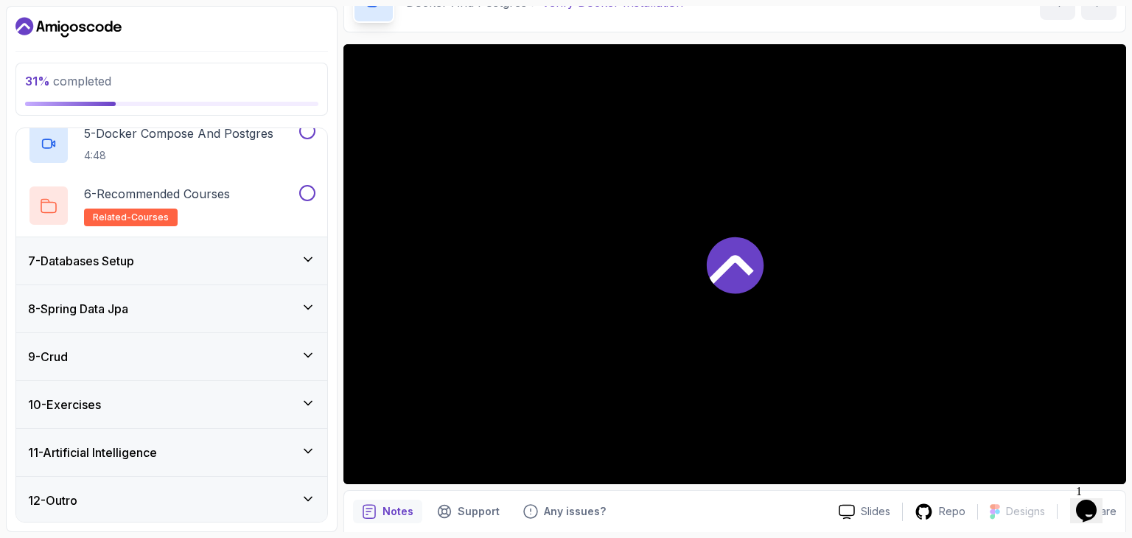
click at [697, 160] on div at bounding box center [734, 264] width 783 height 440
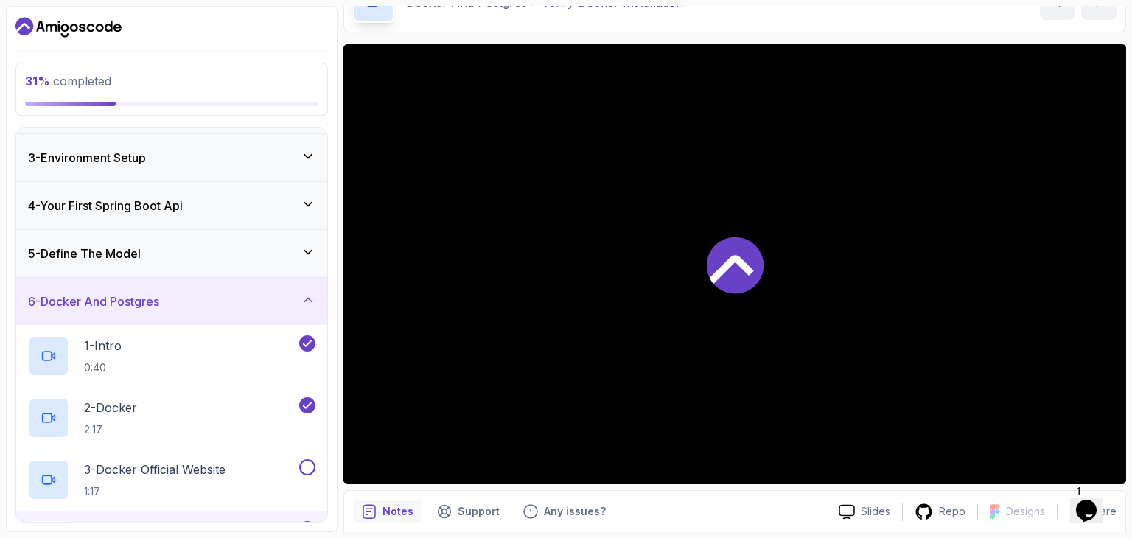
scroll to position [81, 0]
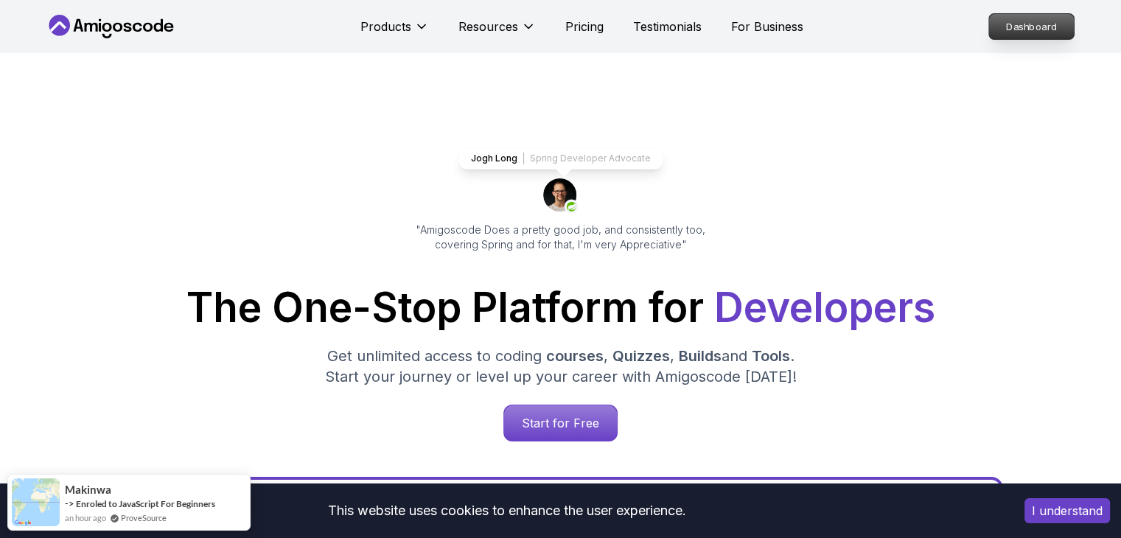
click at [1052, 23] on p "Dashboard" at bounding box center [1031, 26] width 85 height 25
